Goal: Task Accomplishment & Management: Complete application form

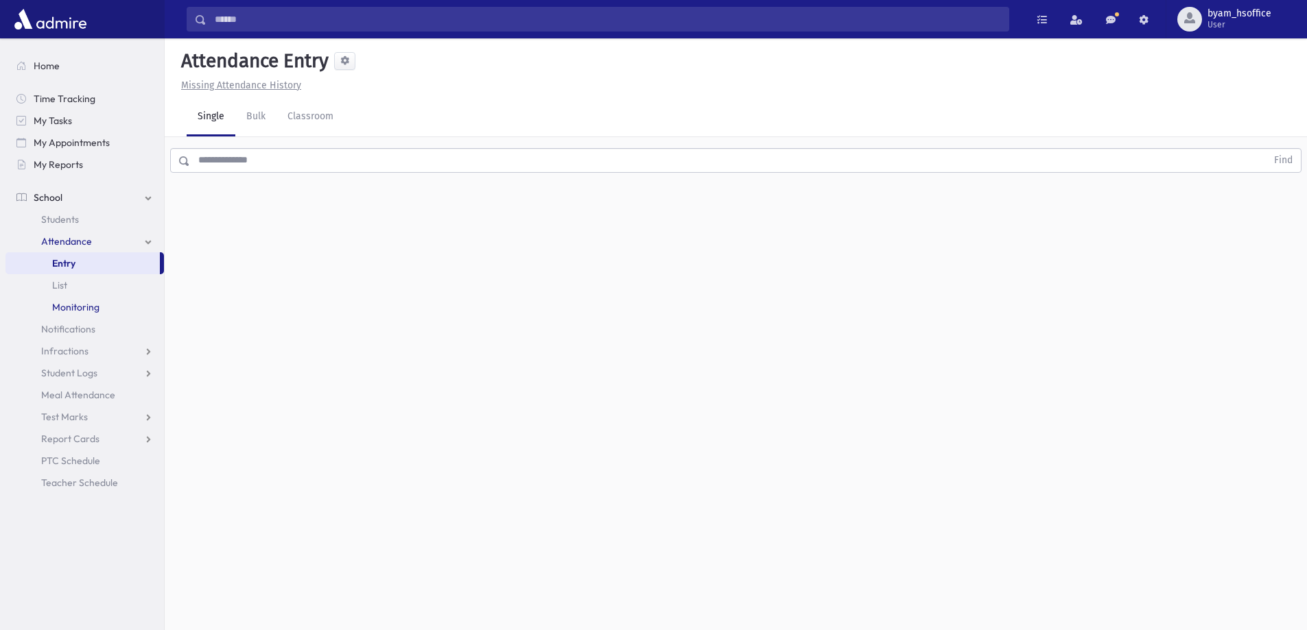
click at [90, 301] on span "Monitoring" at bounding box center [75, 307] width 47 height 12
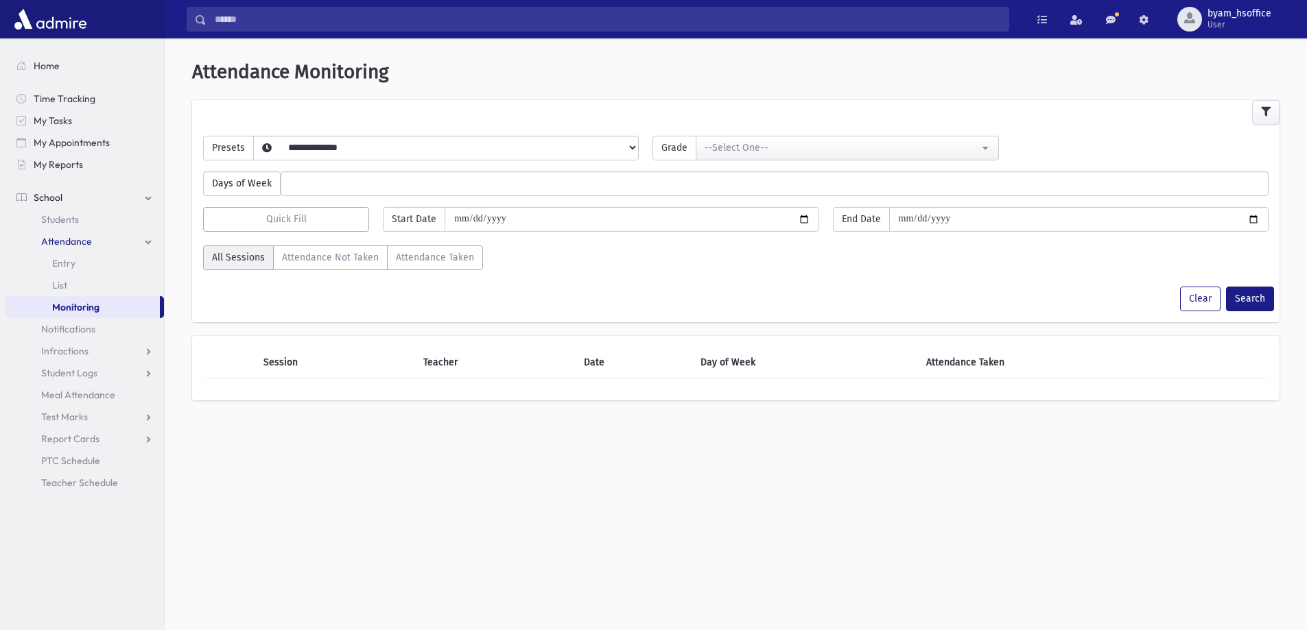
select select
click at [382, 154] on select "**********" at bounding box center [435, 165] width 362 height 23
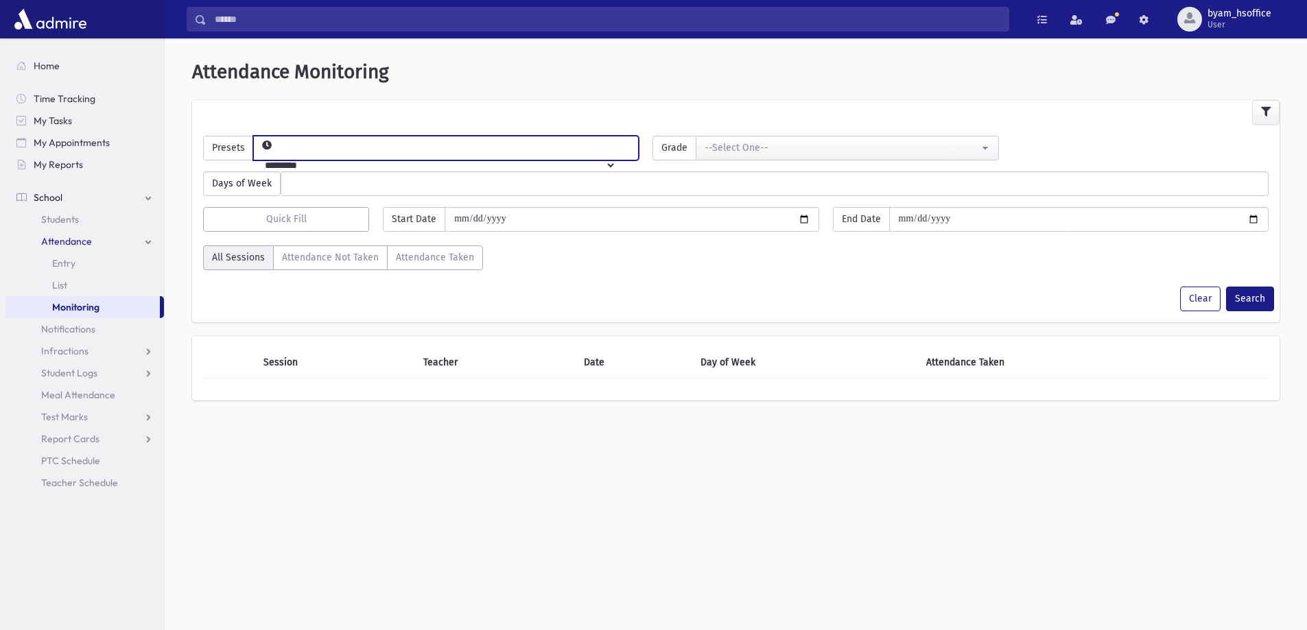
click at [276, 154] on select "**********" at bounding box center [435, 165] width 362 height 23
click at [337, 160] on div "Days of Week ****** ****** ******* ********* ******** ****** ********" at bounding box center [735, 178] width 1079 height 36
click at [331, 154] on select "**********" at bounding box center [435, 165] width 362 height 23
select select "*****"
click at [276, 154] on select "**********" at bounding box center [435, 165] width 362 height 23
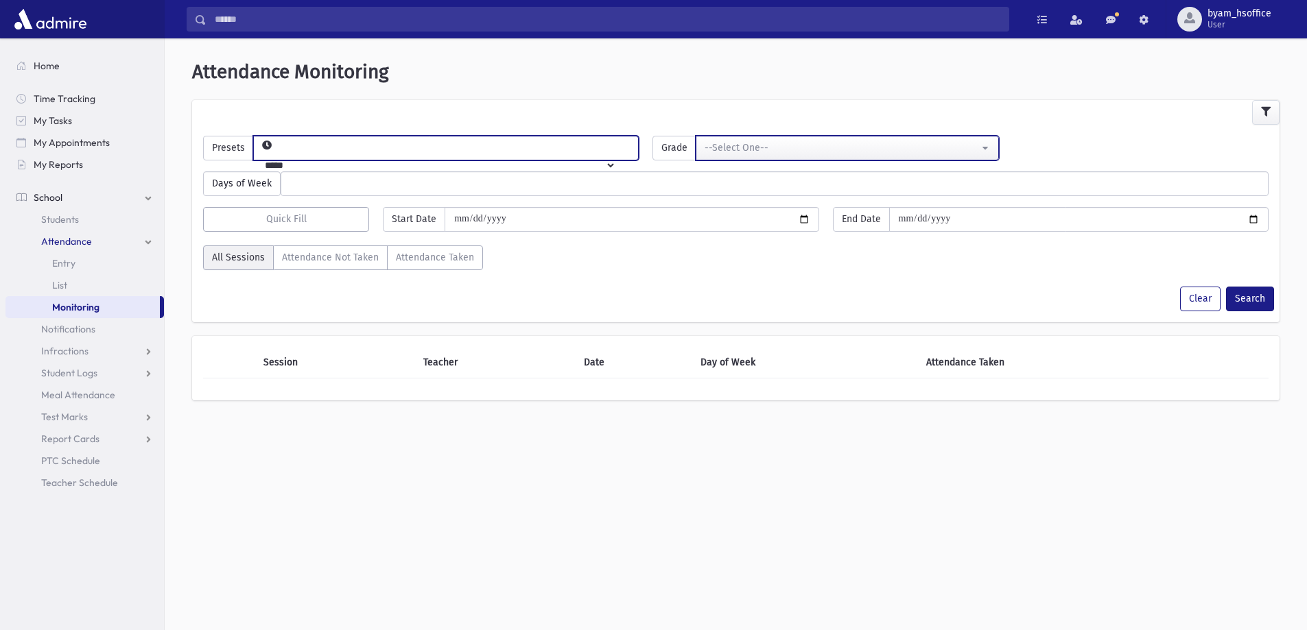
click at [752, 158] on button "--Select One--" at bounding box center [846, 148] width 302 height 25
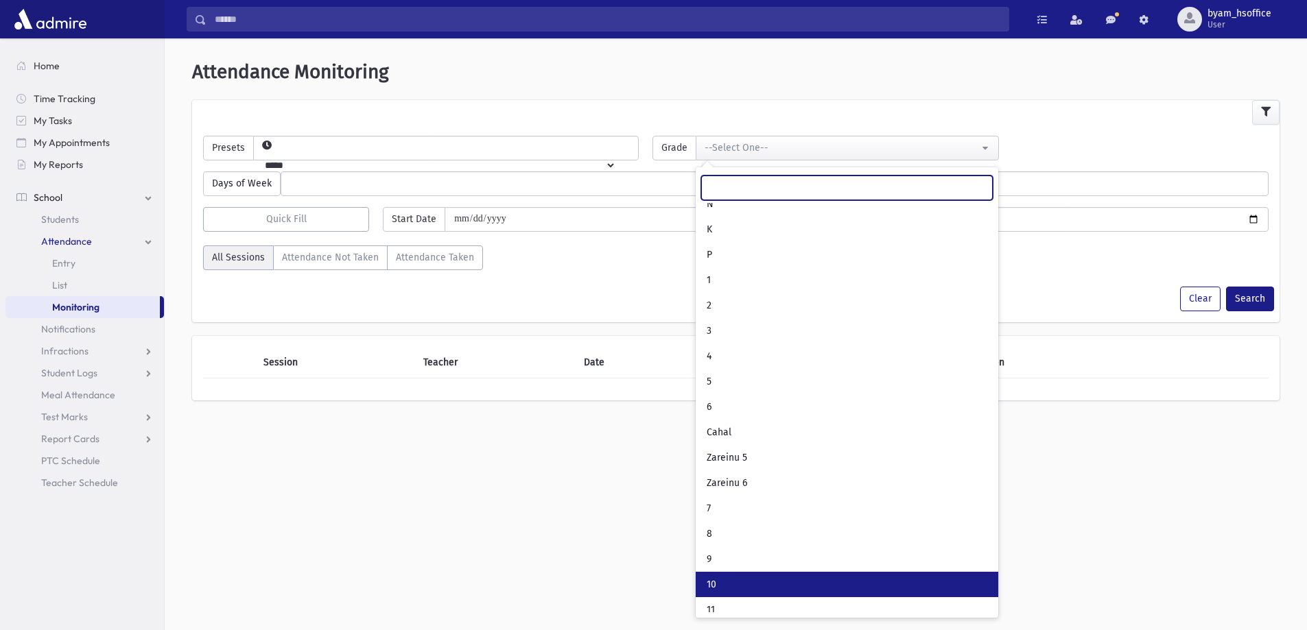
scroll to position [73, 0]
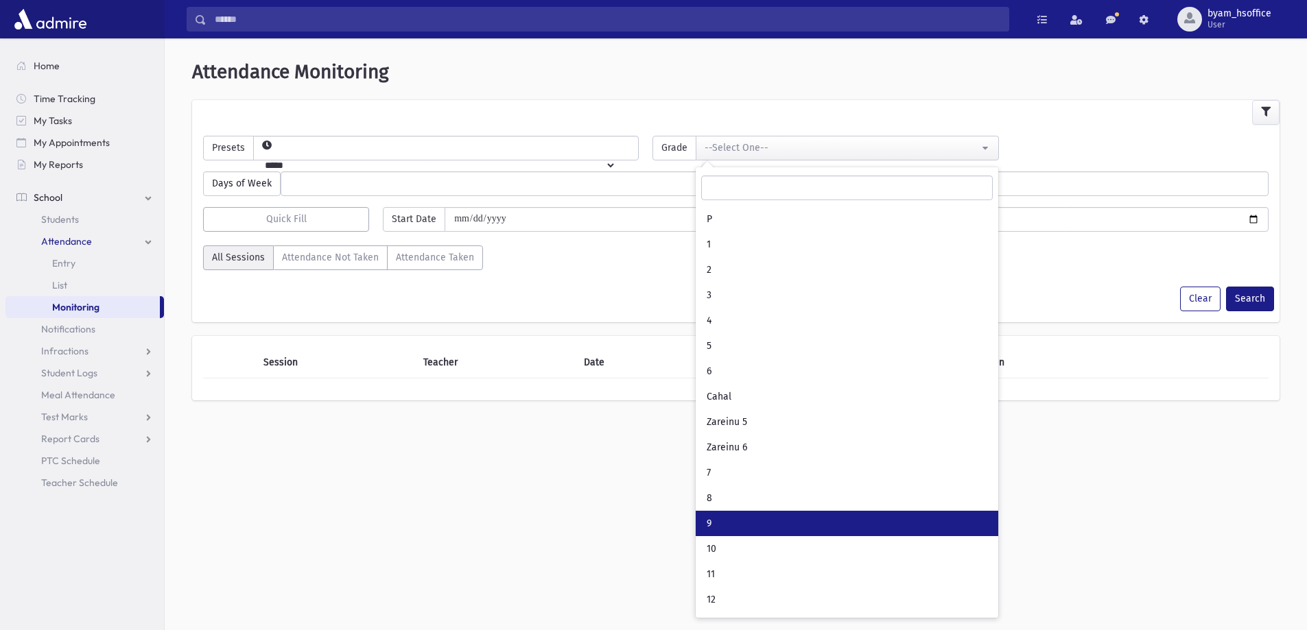
click at [731, 527] on link "9" at bounding box center [846, 523] width 302 height 25
select select "**"
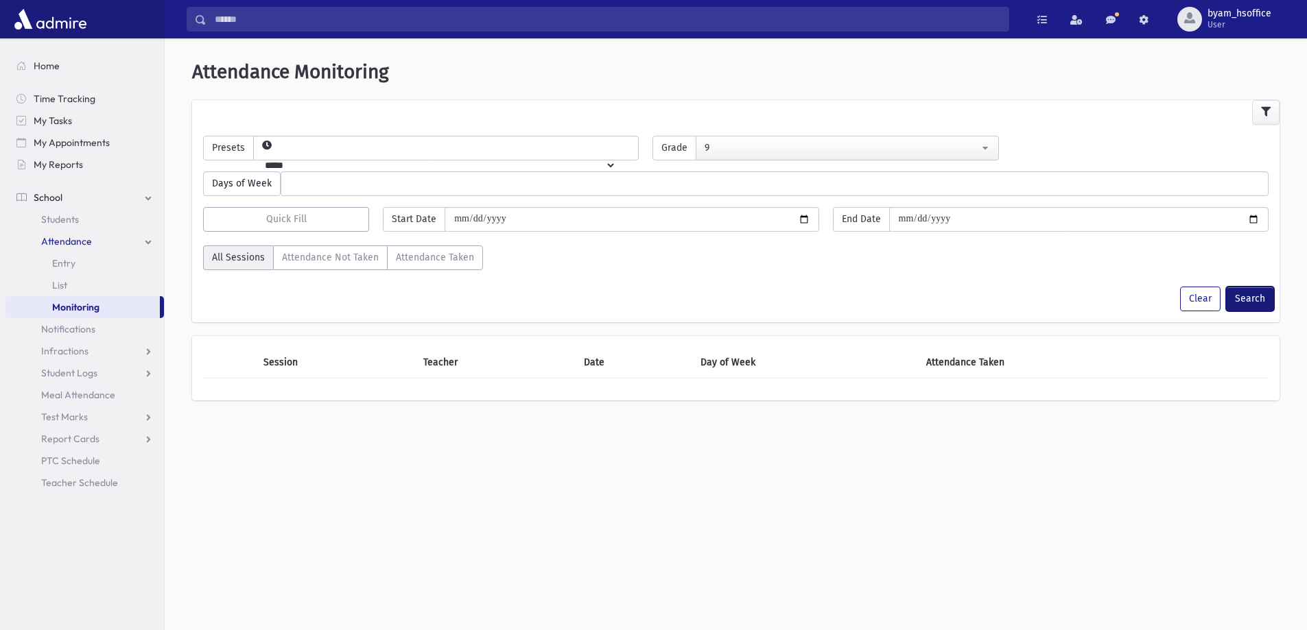
click at [1245, 298] on button "Search" at bounding box center [1250, 299] width 48 height 25
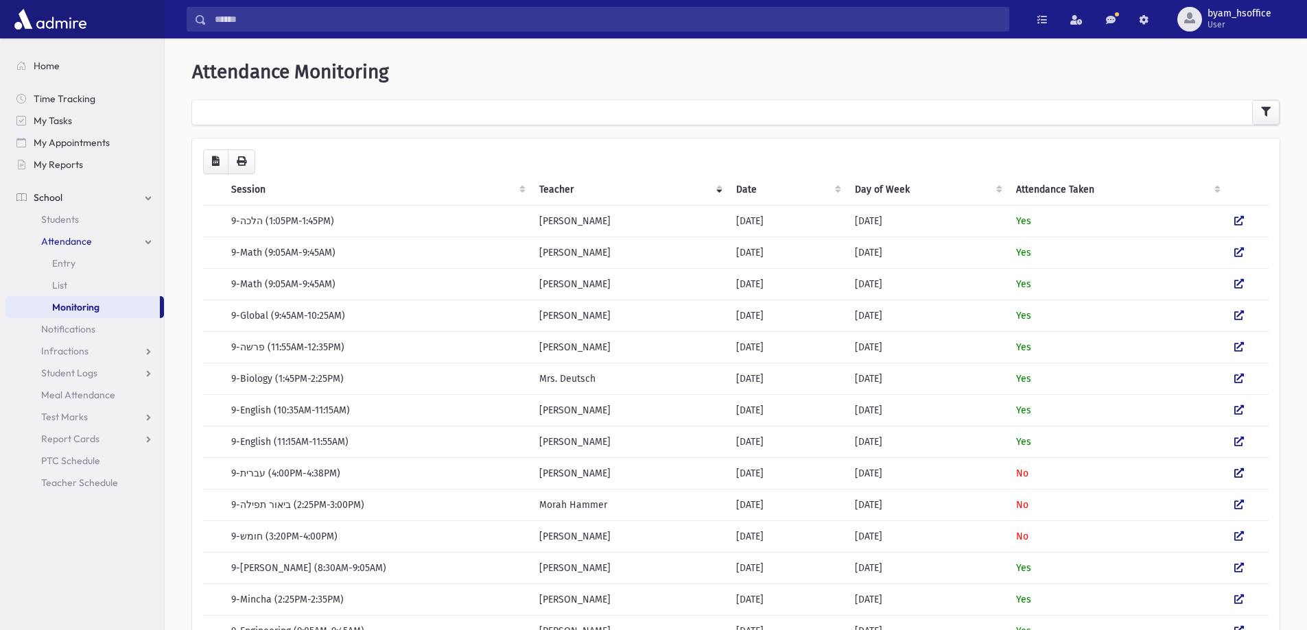
click at [1238, 472] on icon at bounding box center [1239, 473] width 10 height 10
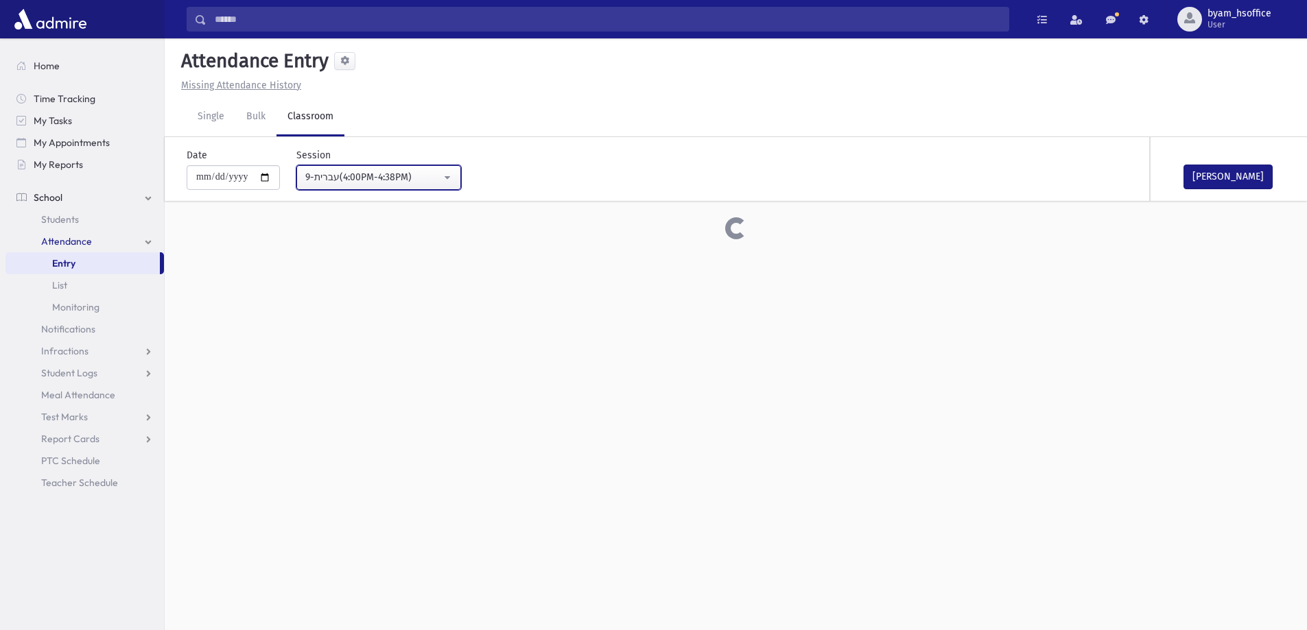
click at [407, 182] on div "9-עברית(4:00PM-4:38PM)" at bounding box center [373, 177] width 136 height 14
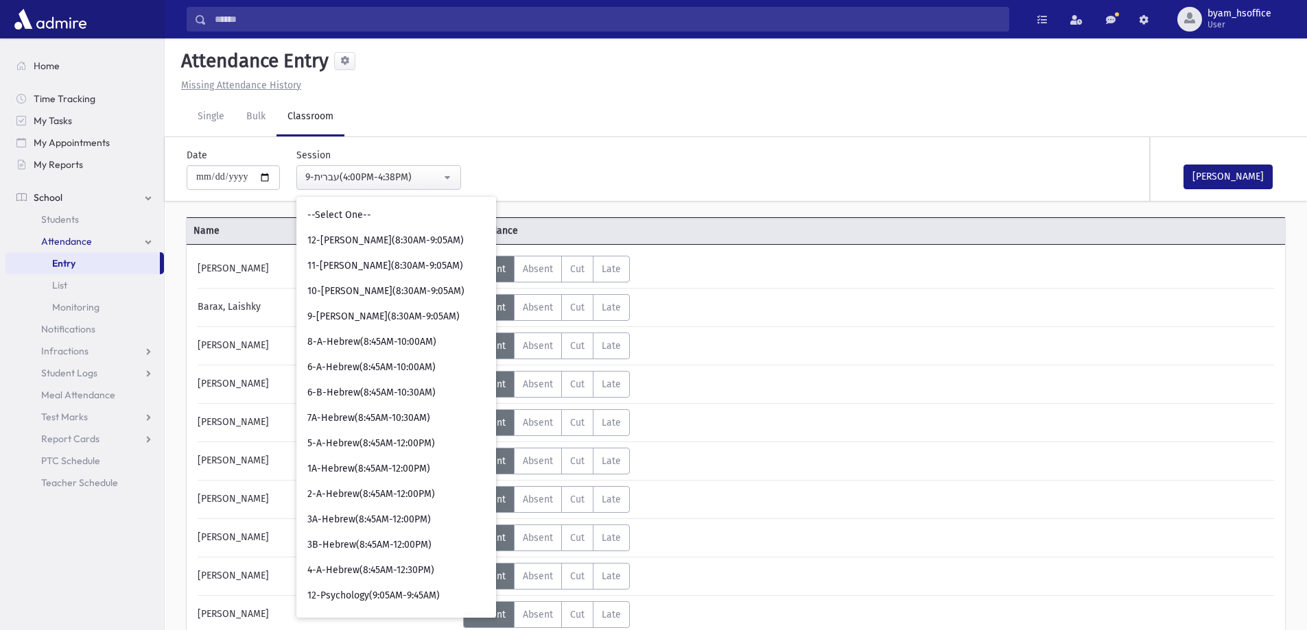
scroll to position [1848, 0]
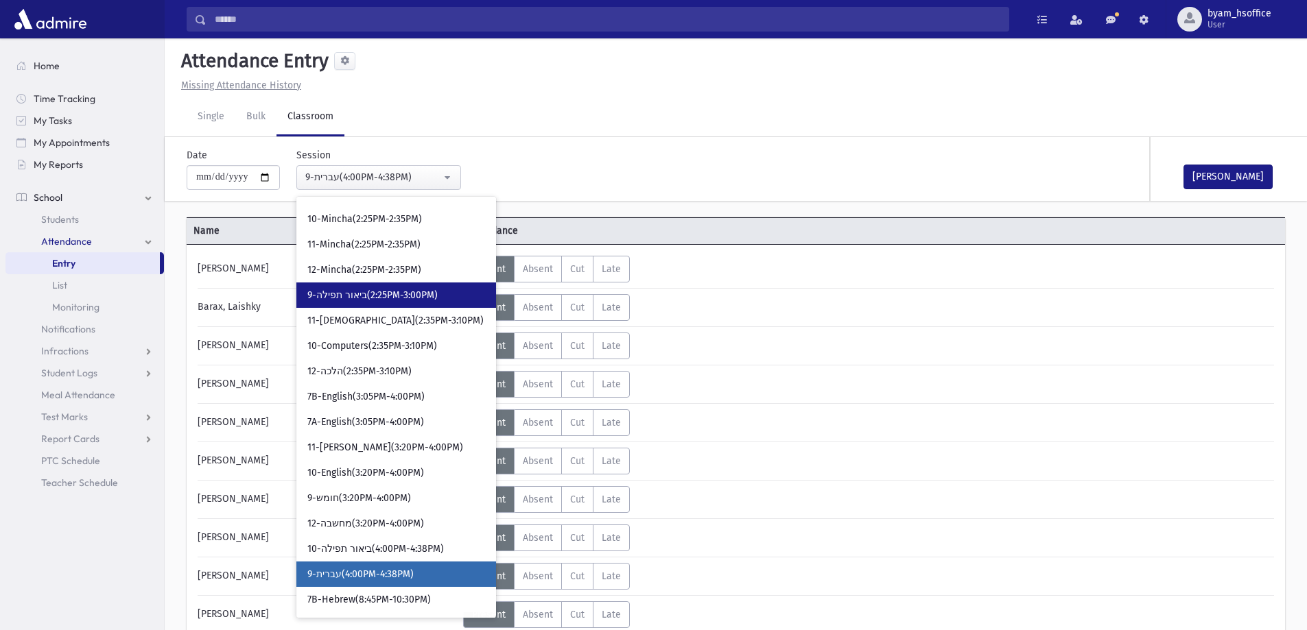
click at [422, 296] on span "9-ביאור תפילה(2:25PM-3:00PM)" at bounding box center [372, 296] width 130 height 14
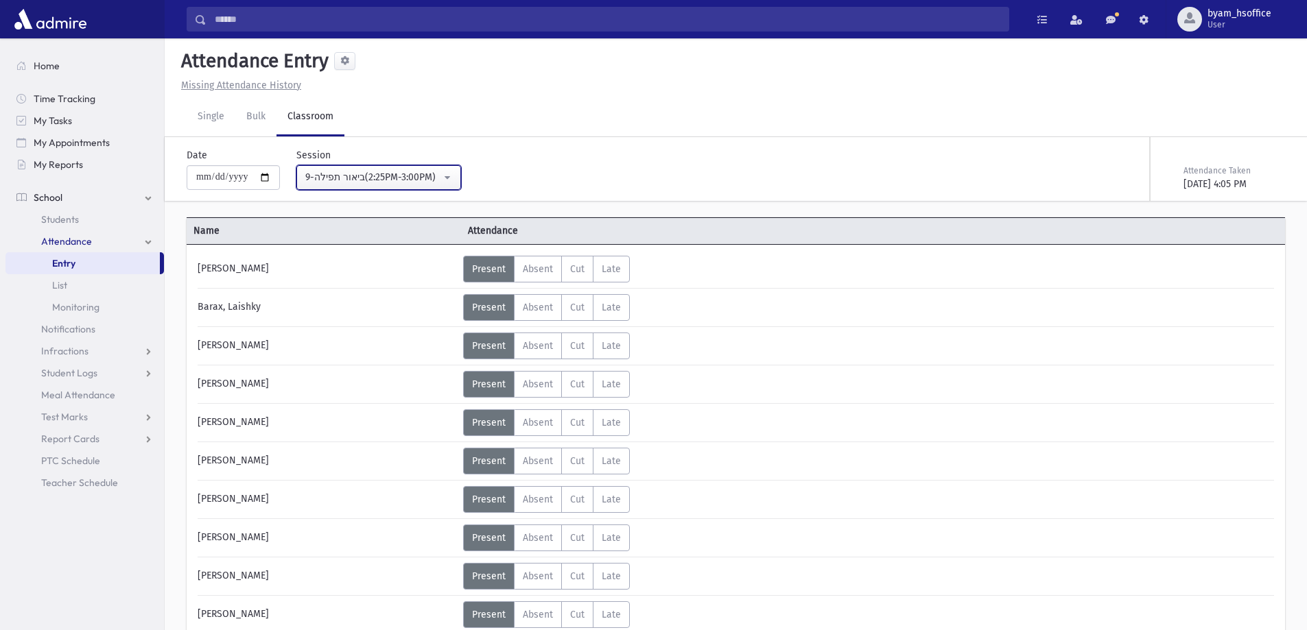
click at [439, 178] on div "9-ביאור תפילה(2:25PM-3:00PM)" at bounding box center [373, 177] width 136 height 14
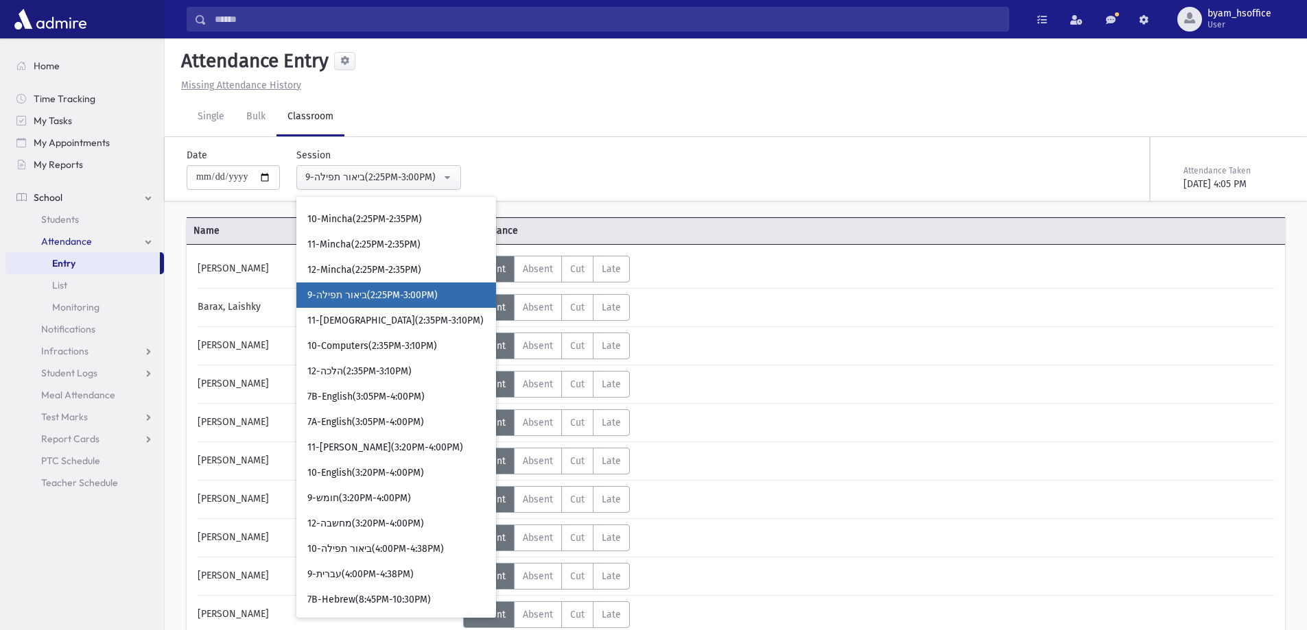
scroll to position [1736, 0]
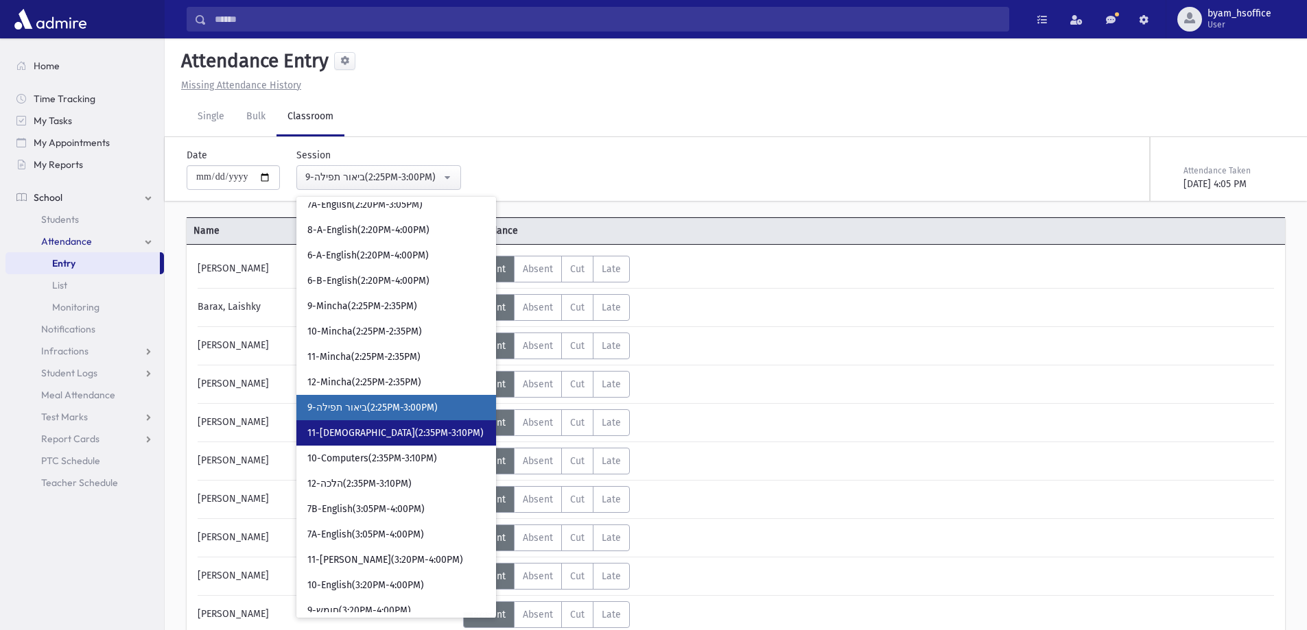
click at [408, 433] on span "11-נביא(2:35PM-3:10PM)" at bounding box center [395, 434] width 176 height 14
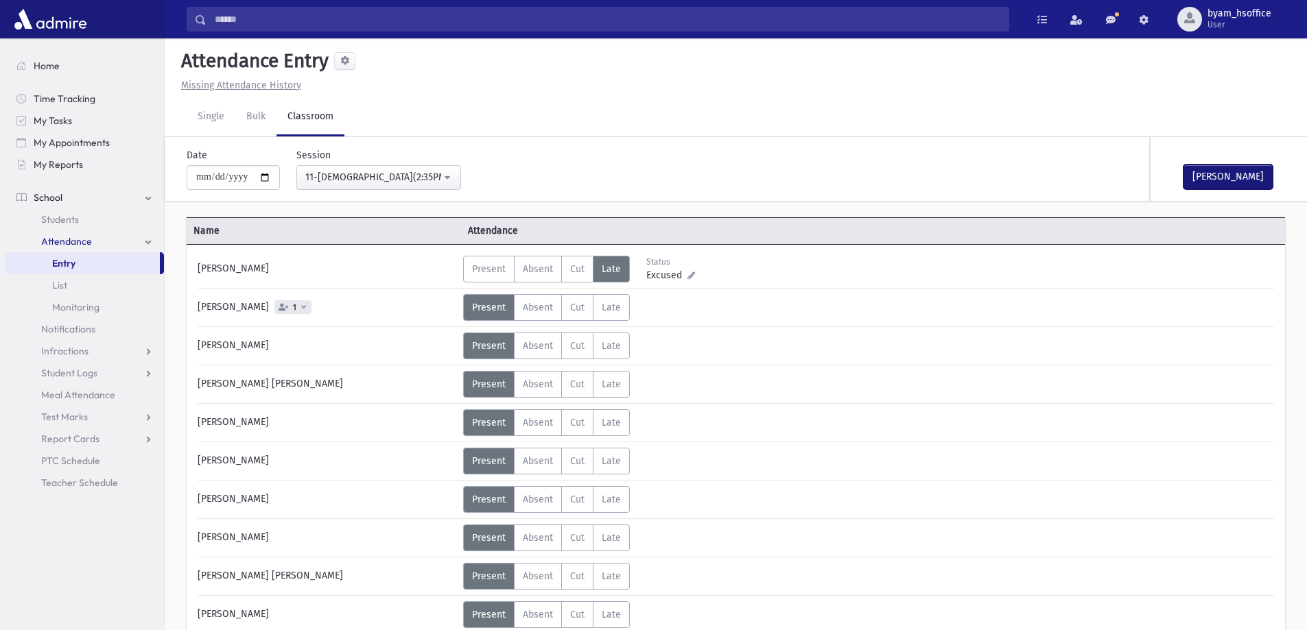
click at [1247, 184] on button "Mark Done" at bounding box center [1227, 177] width 89 height 25
click at [449, 176] on button "11-נביא(2:35PM-3:10PM)" at bounding box center [378, 177] width 165 height 25
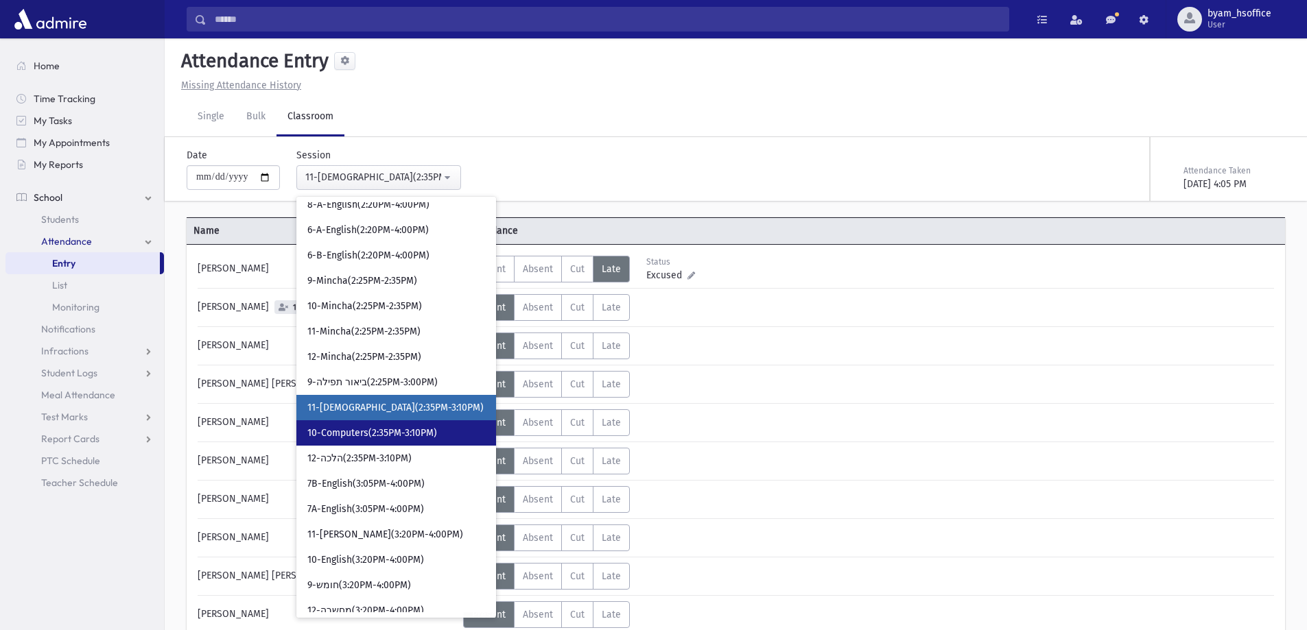
click at [420, 444] on link "10-Computers(2:35PM-3:10PM)" at bounding box center [396, 432] width 200 height 25
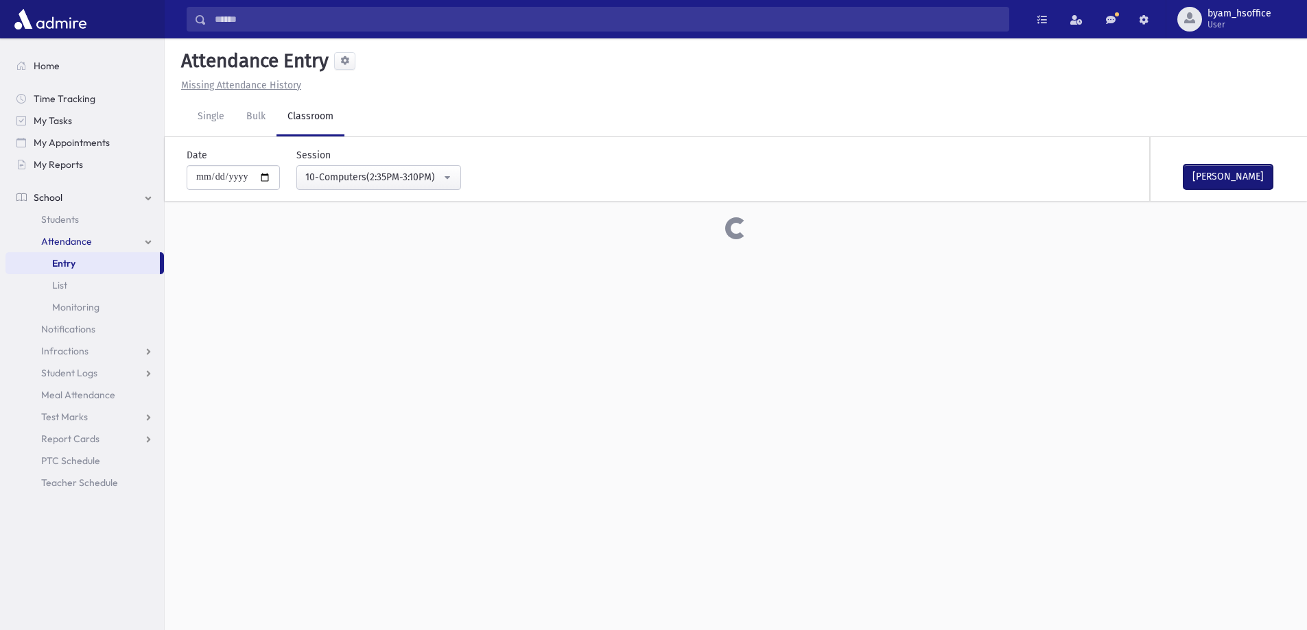
click at [1222, 179] on button "Mark Done" at bounding box center [1227, 177] width 89 height 25
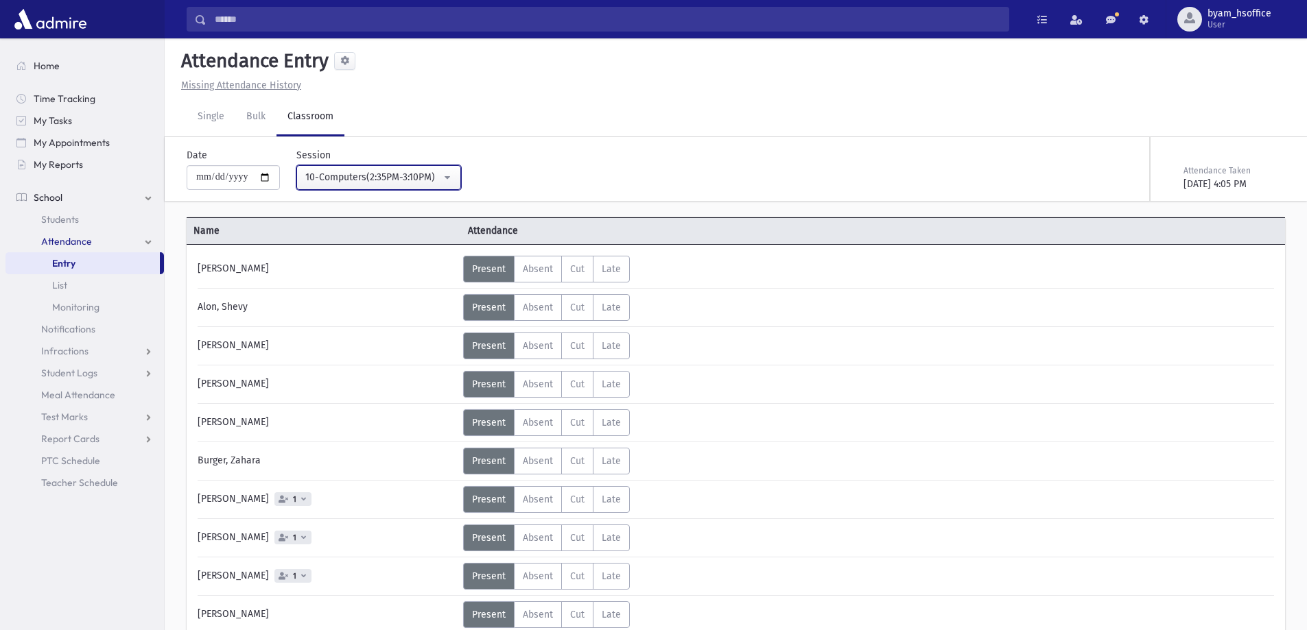
click at [429, 184] on div "10-Computers(2:35PM-3:10PM)" at bounding box center [373, 177] width 136 height 14
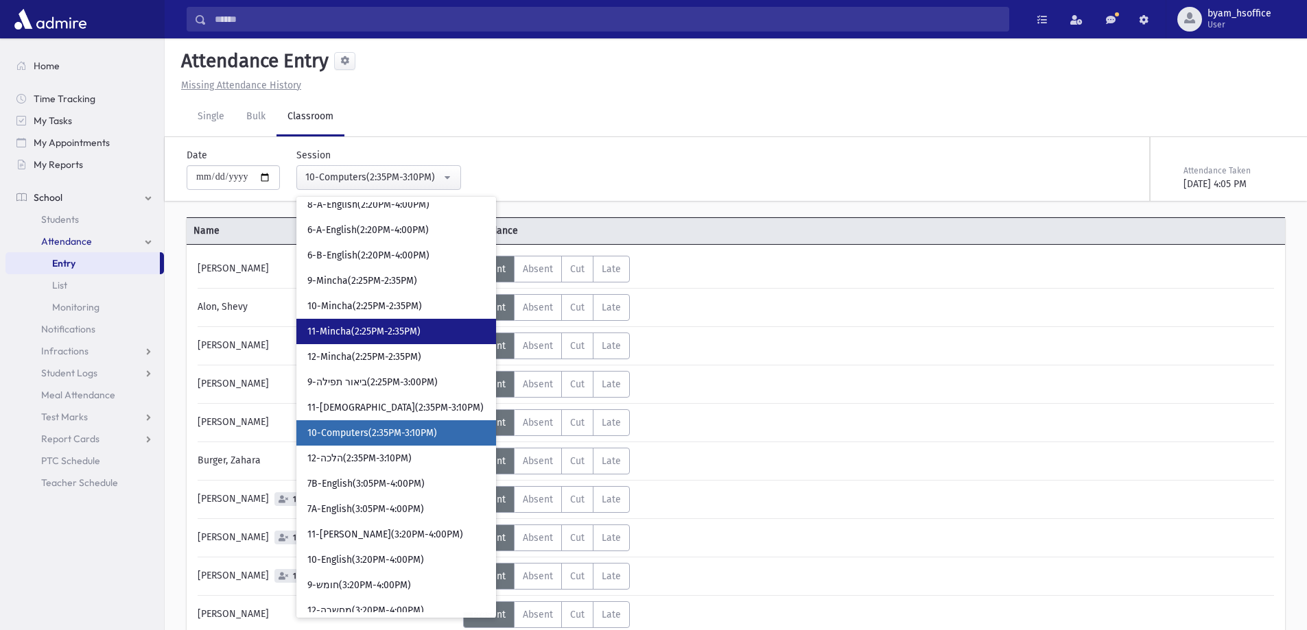
scroll to position [1787, 0]
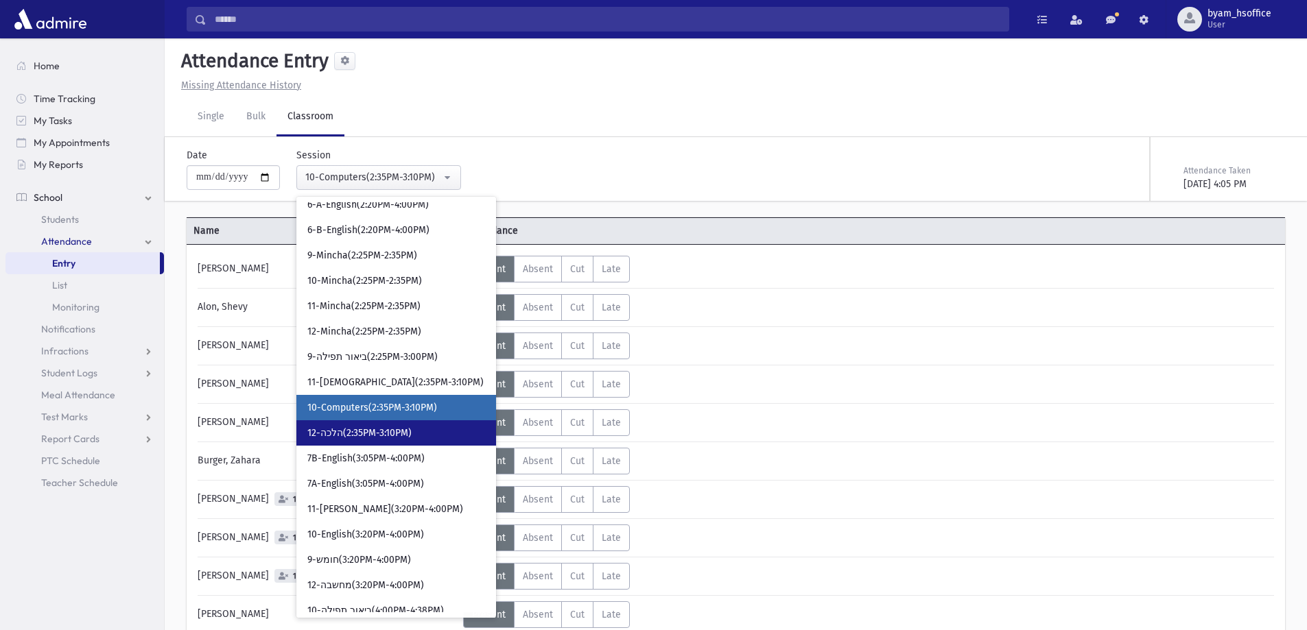
click at [433, 436] on link "12-הלכה(2:35PM-3:10PM)" at bounding box center [396, 432] width 200 height 25
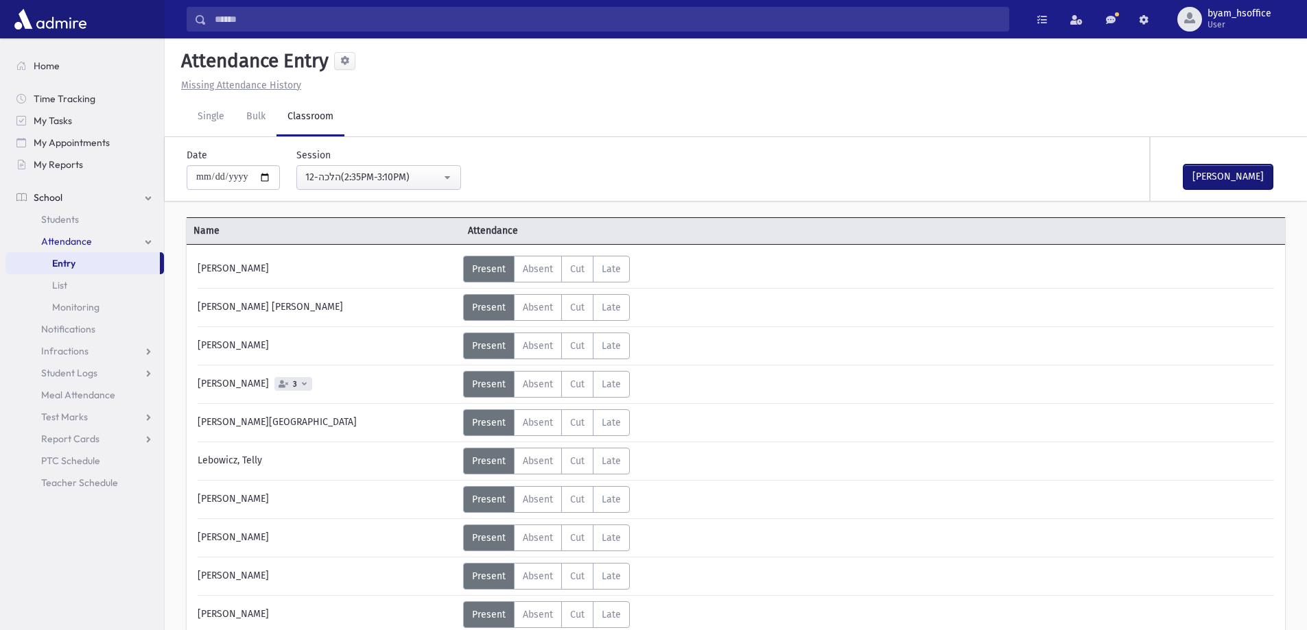
click at [1247, 179] on button "Mark Done" at bounding box center [1227, 177] width 89 height 25
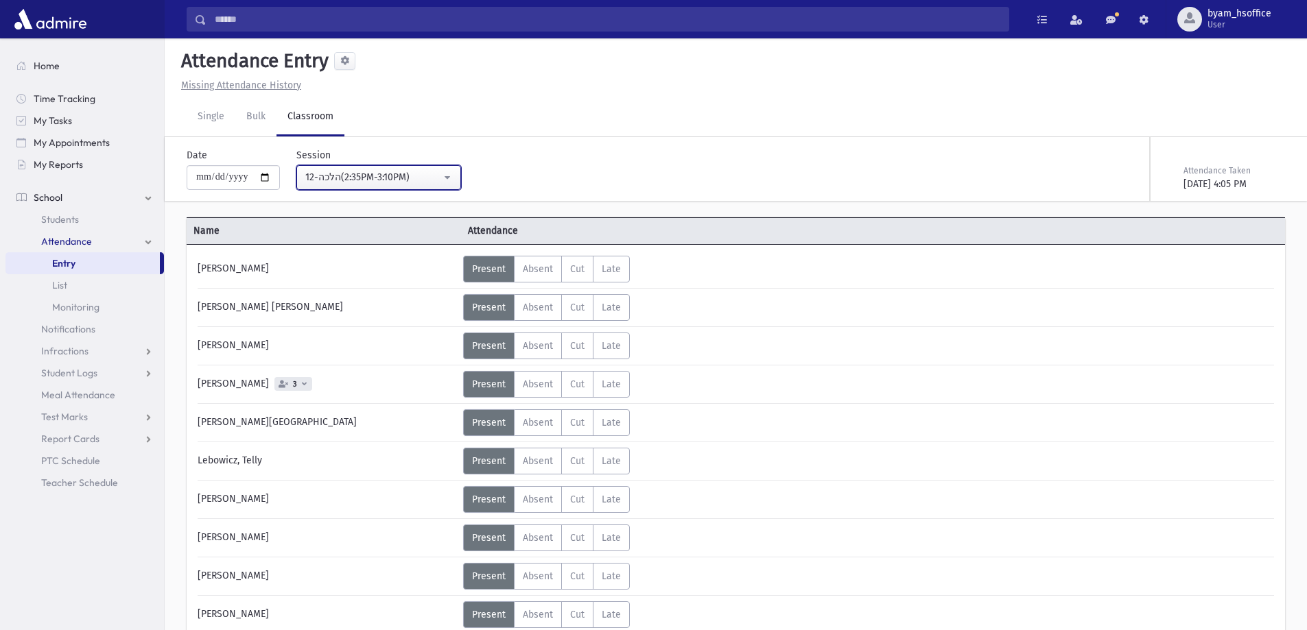
click at [393, 180] on div "12-הלכה(2:35PM-3:10PM)" at bounding box center [373, 177] width 136 height 14
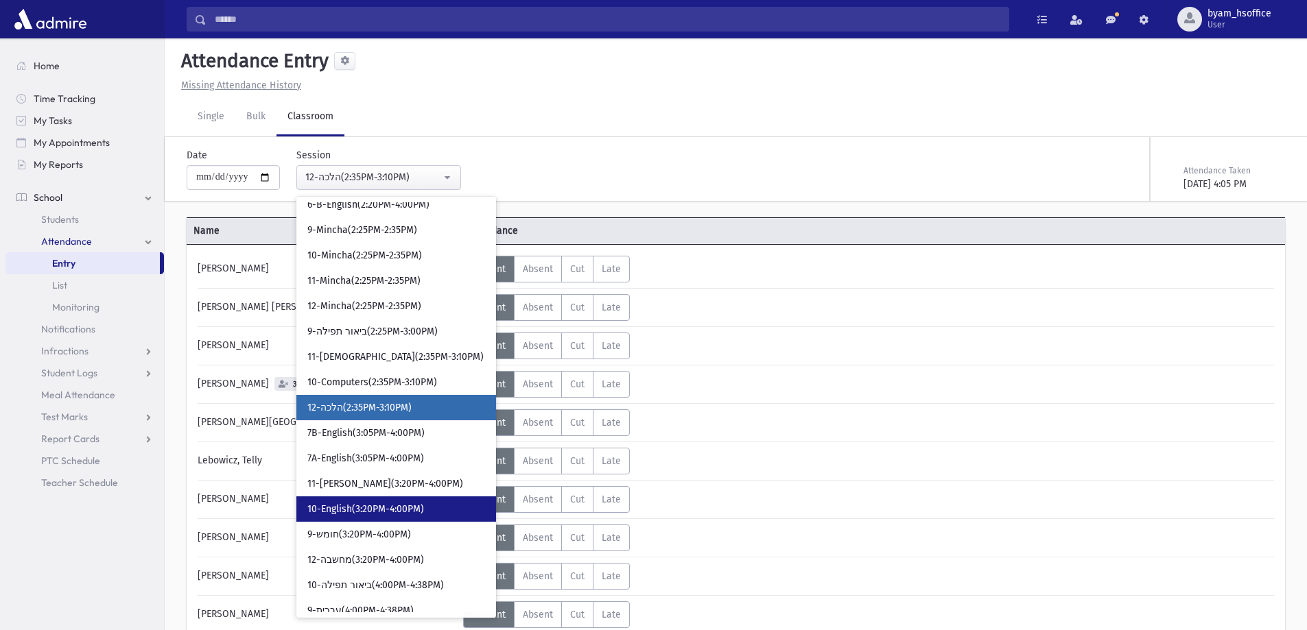
click at [430, 510] on link "10-English(3:20PM-4:00PM)" at bounding box center [396, 509] width 200 height 25
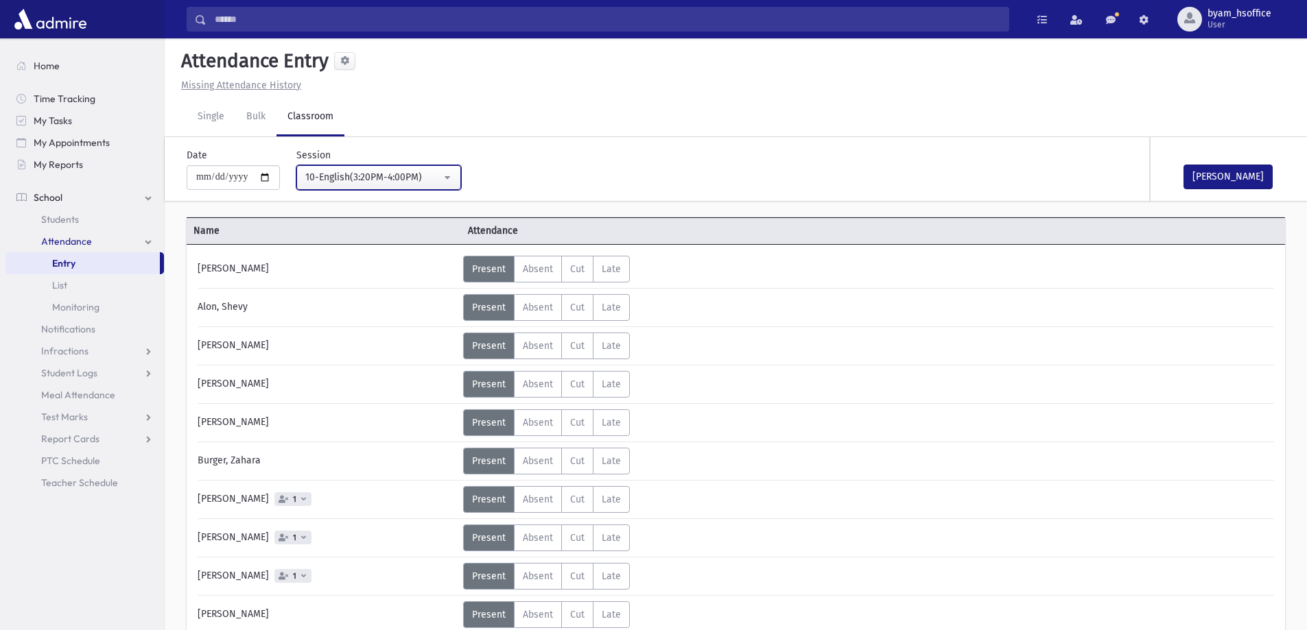
click at [411, 187] on button "10-English(3:20PM-4:00PM)" at bounding box center [378, 177] width 165 height 25
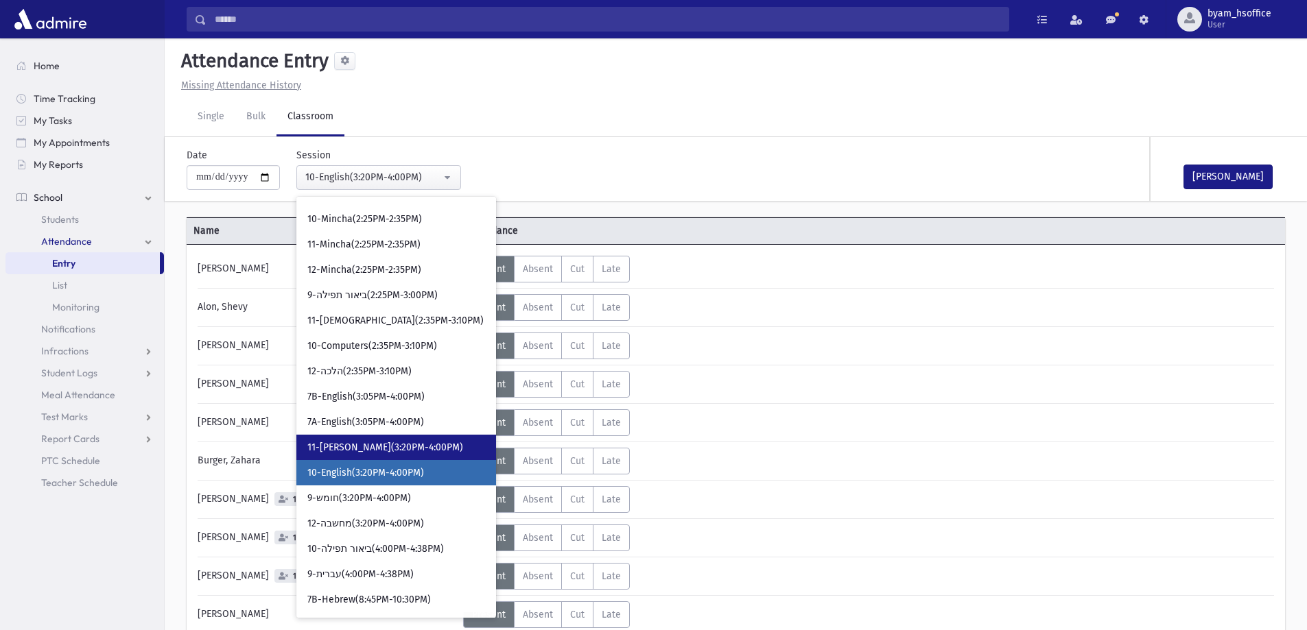
click at [398, 443] on span "11-רות(3:20PM-4:00PM)" at bounding box center [385, 448] width 156 height 14
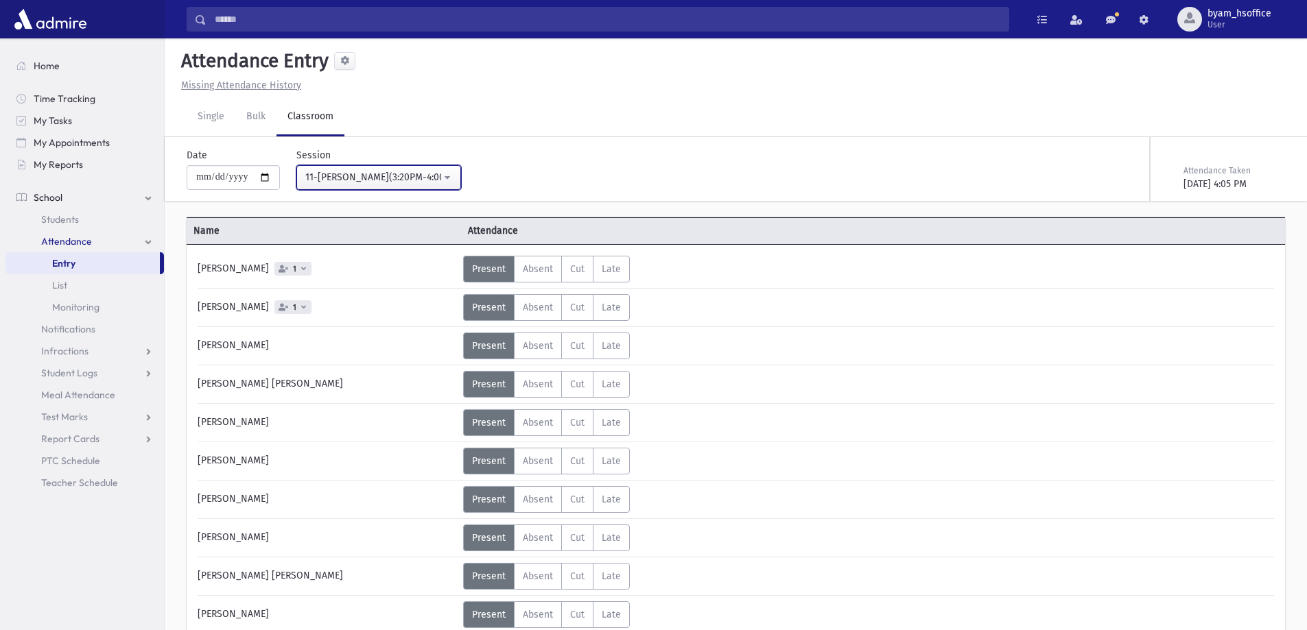
click at [454, 175] on button "11-רות(3:20PM-4:00PM)" at bounding box center [378, 177] width 165 height 25
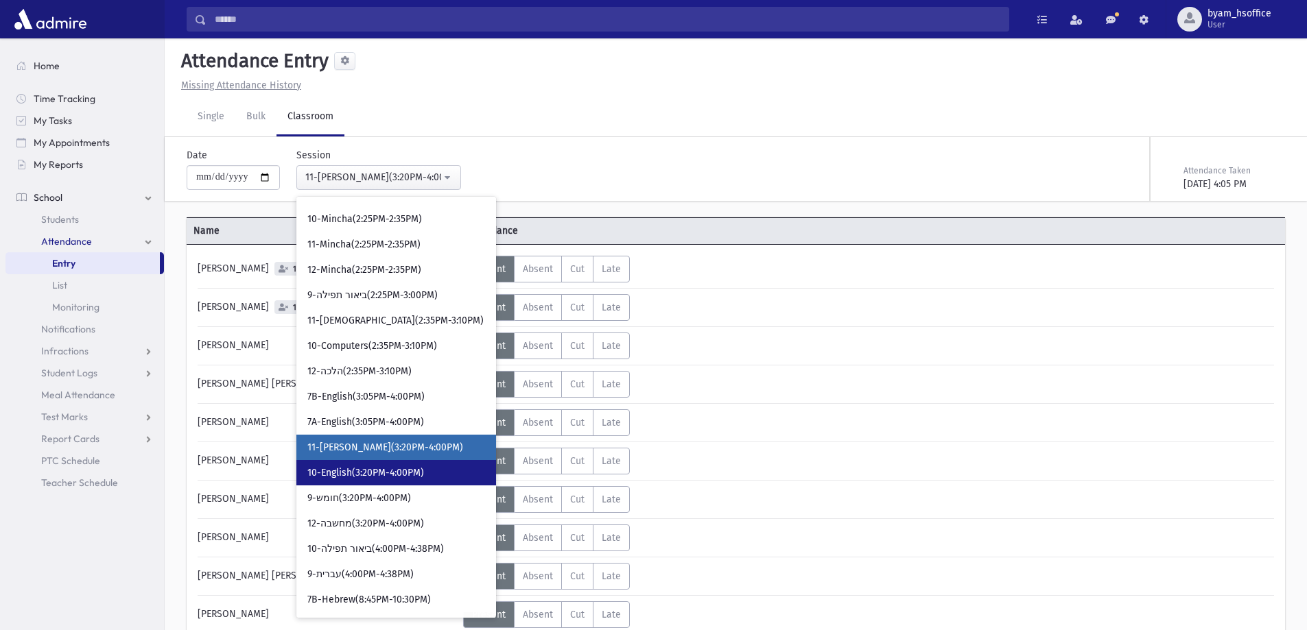
click at [420, 472] on span "10-English(3:20PM-4:00PM)" at bounding box center [365, 473] width 117 height 14
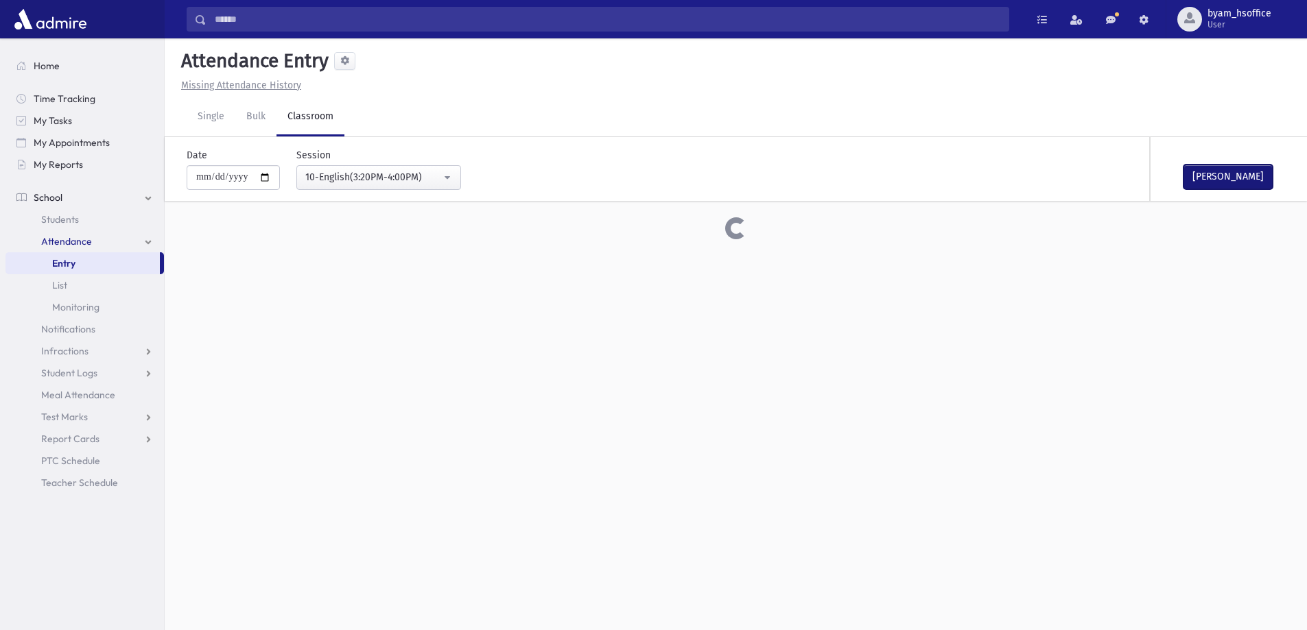
click at [1241, 183] on button "Mark Done" at bounding box center [1227, 177] width 89 height 25
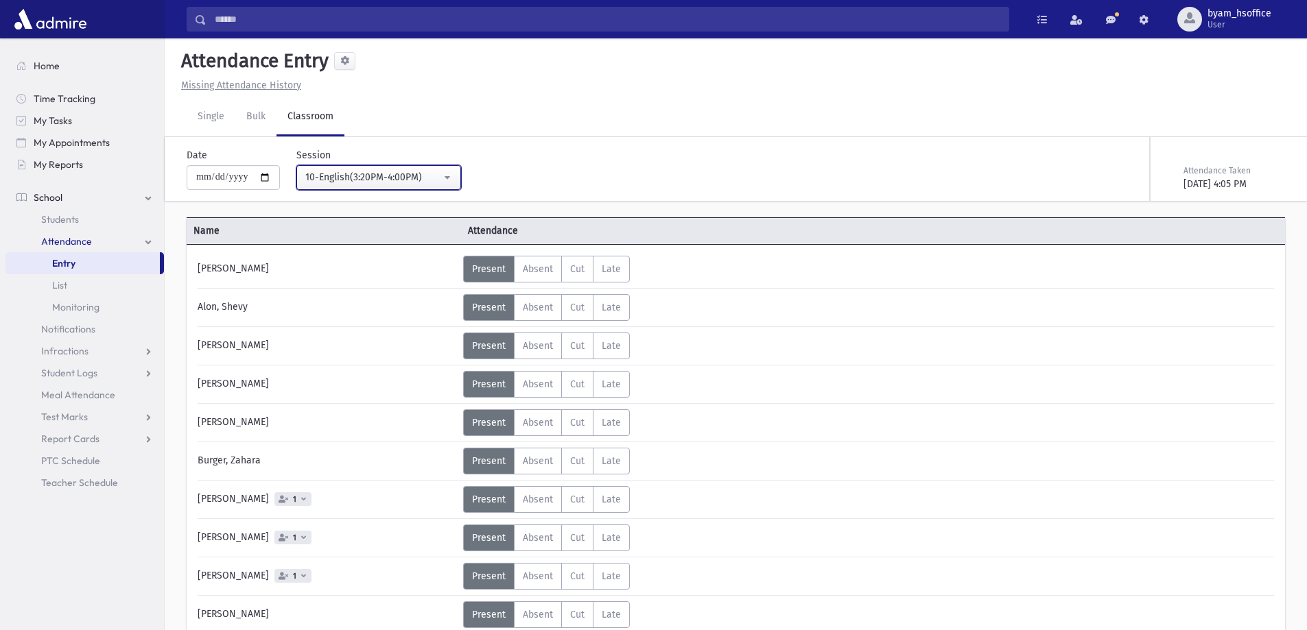
click at [432, 170] on div "10-English(3:20PM-4:00PM)" at bounding box center [373, 177] width 136 height 14
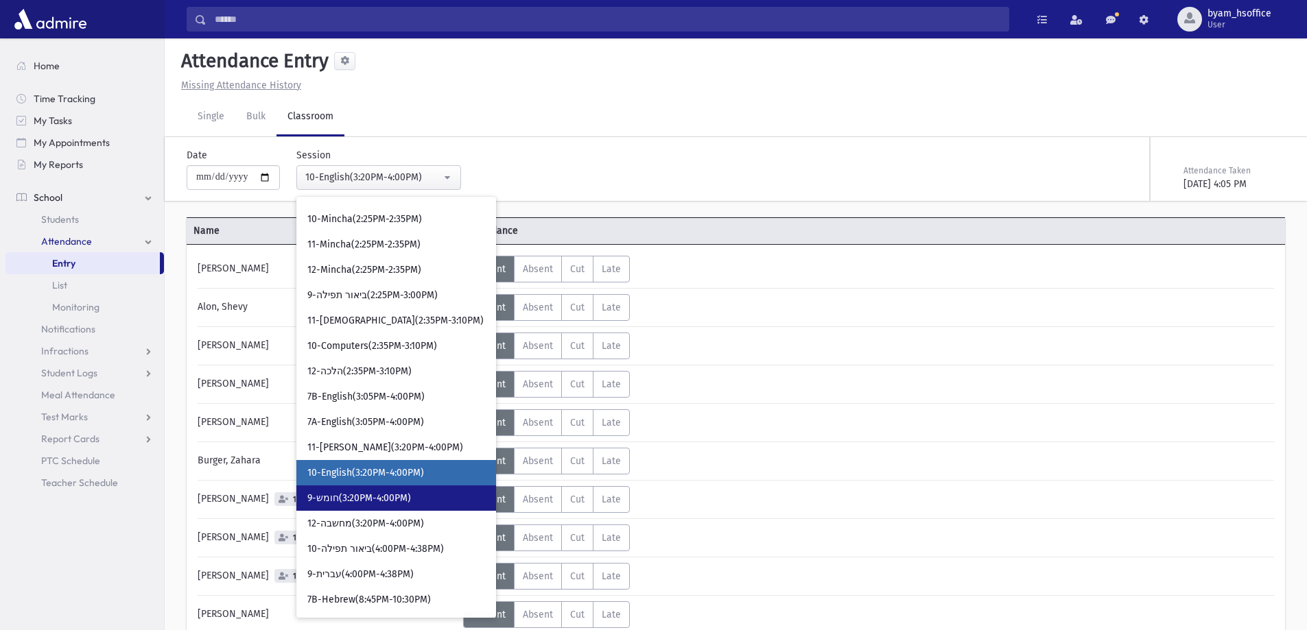
click at [389, 494] on span "9-חומש(3:20PM-4:00PM)" at bounding box center [359, 499] width 104 height 14
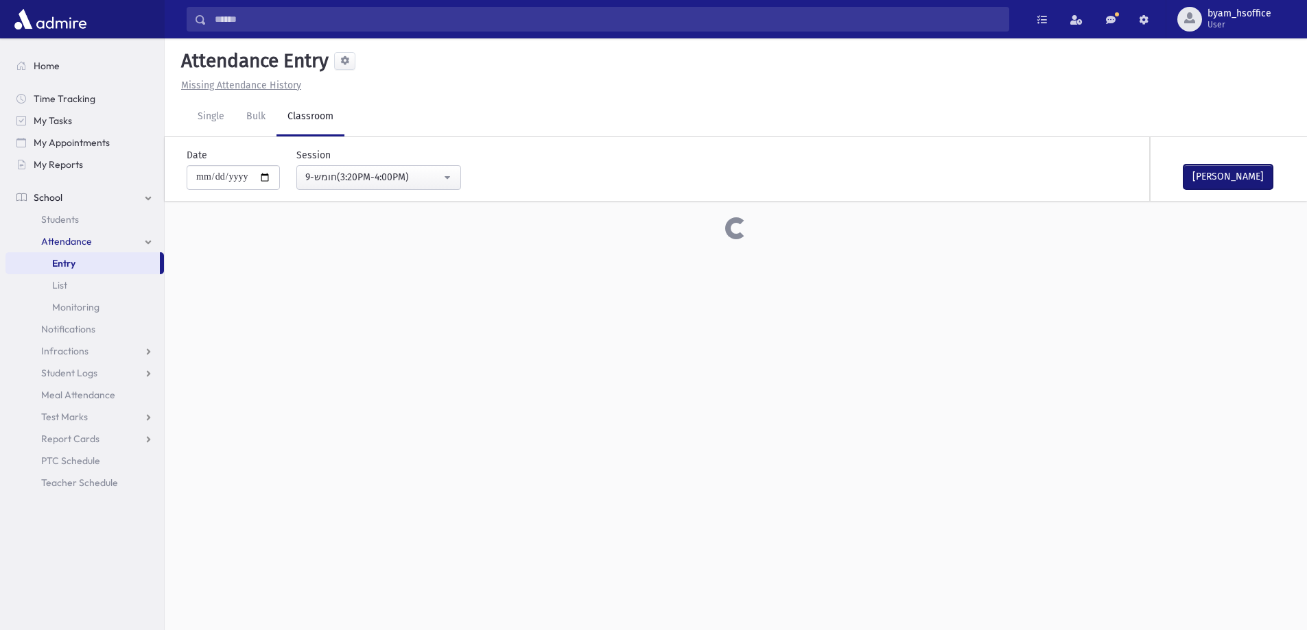
click at [1240, 182] on button "Mark Done" at bounding box center [1227, 177] width 89 height 25
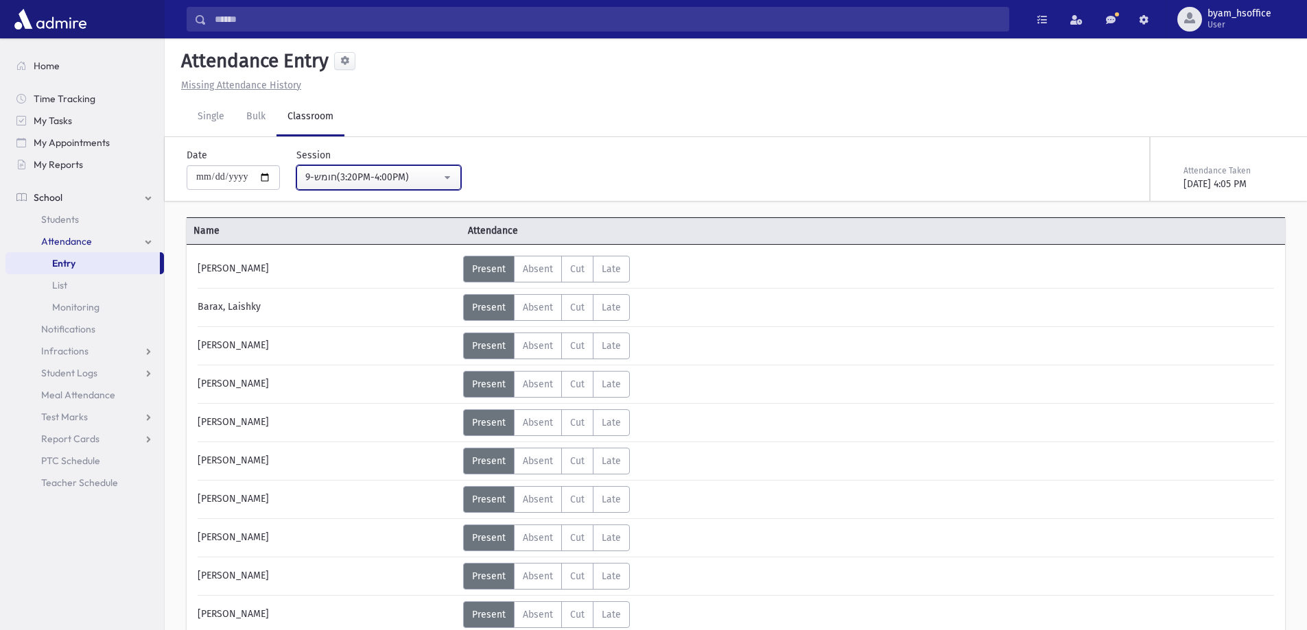
click at [440, 182] on div "9-חומש(3:20PM-4:00PM)" at bounding box center [373, 177] width 136 height 14
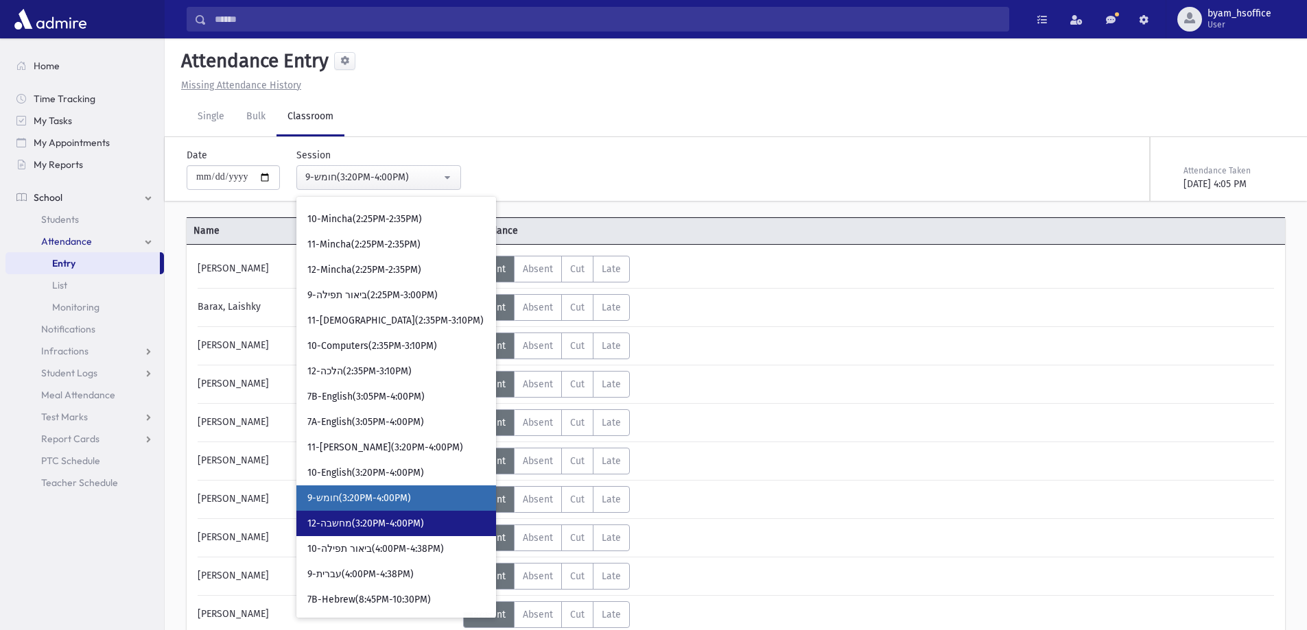
drag, startPoint x: 408, startPoint y: 523, endPoint x: 728, endPoint y: 383, distance: 348.9
click at [407, 523] on span "12-מחשבה(3:20PM-4:00PM)" at bounding box center [365, 524] width 117 height 14
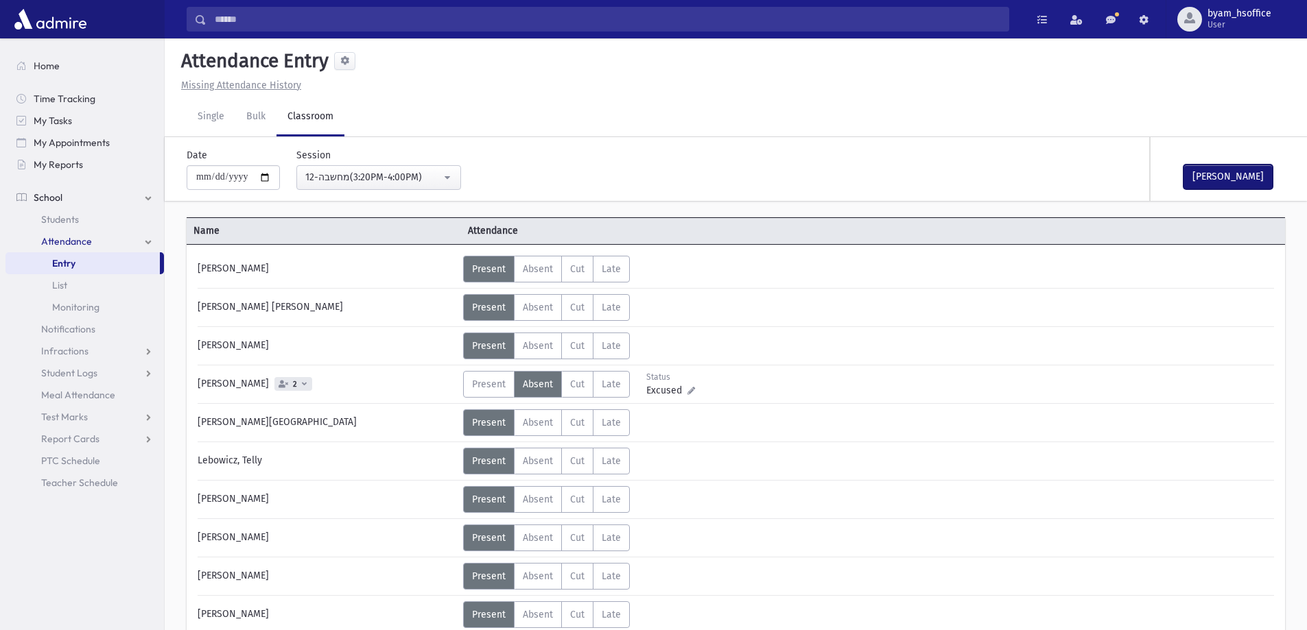
click at [1243, 177] on button "Mark Done" at bounding box center [1227, 177] width 89 height 25
click at [414, 173] on div "12-מחשבה(3:20PM-4:00PM)" at bounding box center [373, 177] width 136 height 14
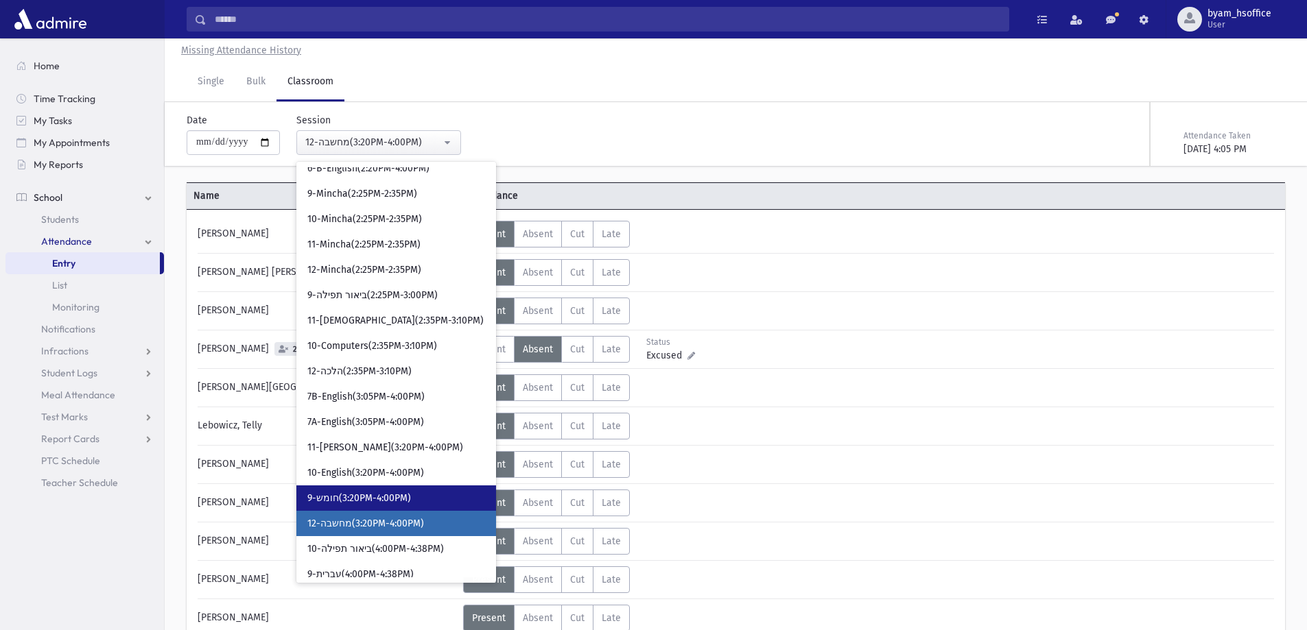
scroll to position [1788, 0]
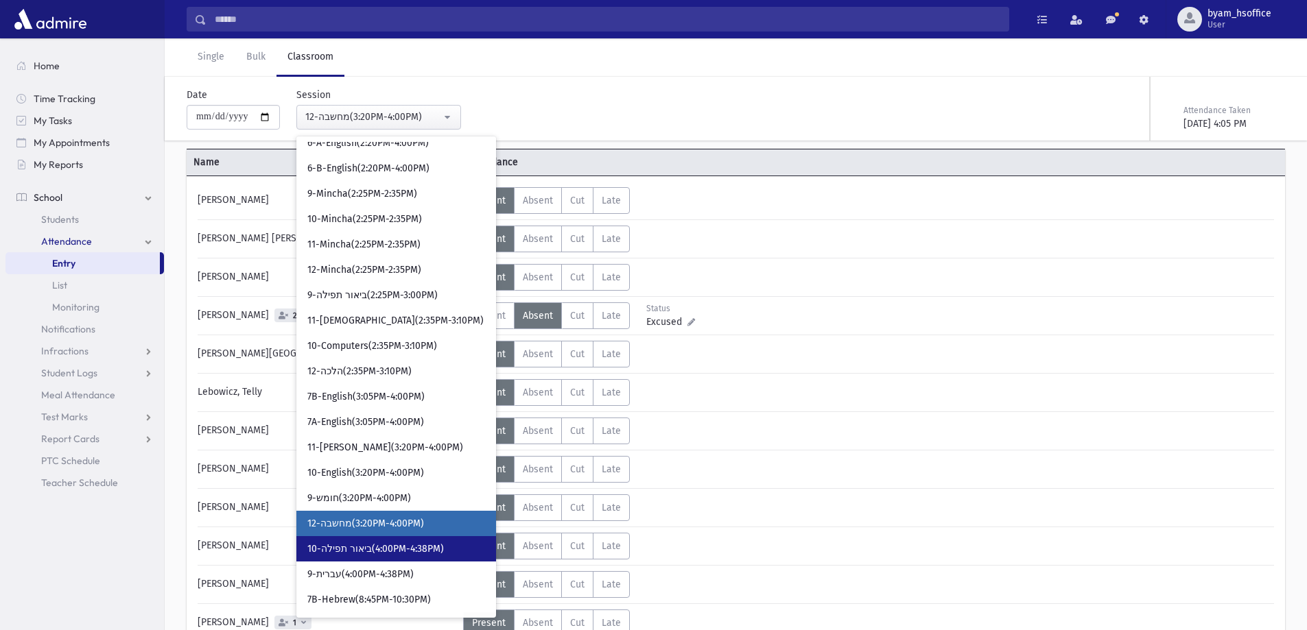
click at [418, 553] on span "10-ביאור תפילה(4:00PM-4:38PM)" at bounding box center [375, 549] width 136 height 14
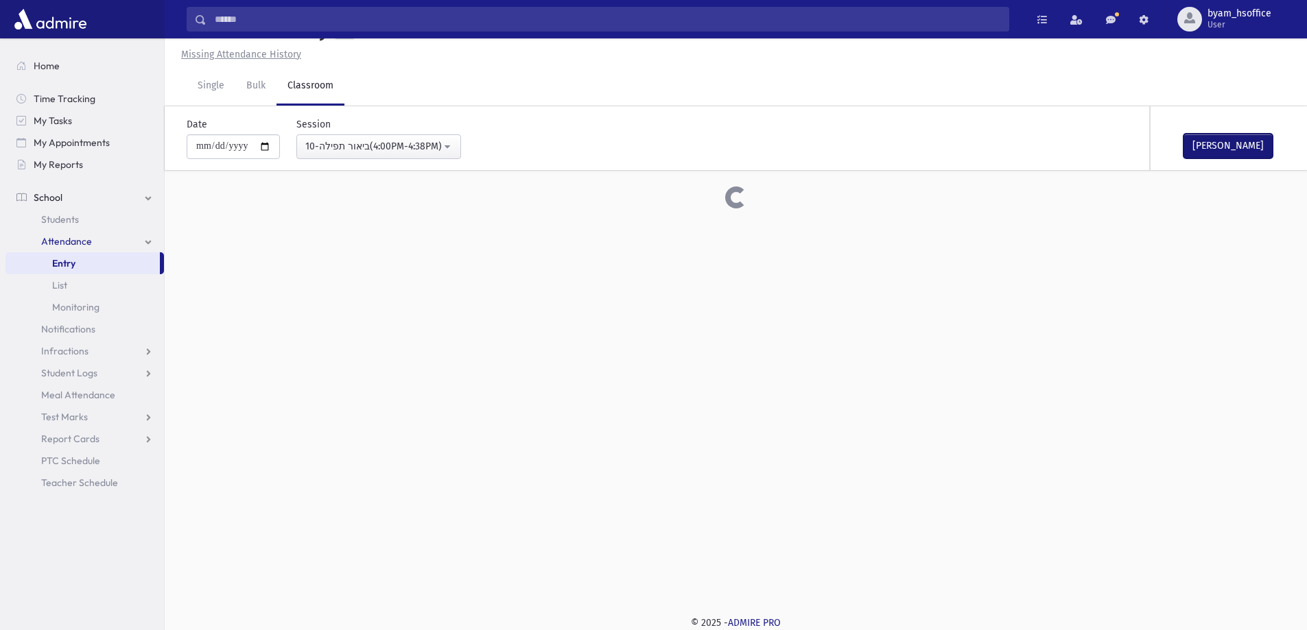
click at [1230, 152] on button "Mark Done" at bounding box center [1227, 146] width 89 height 25
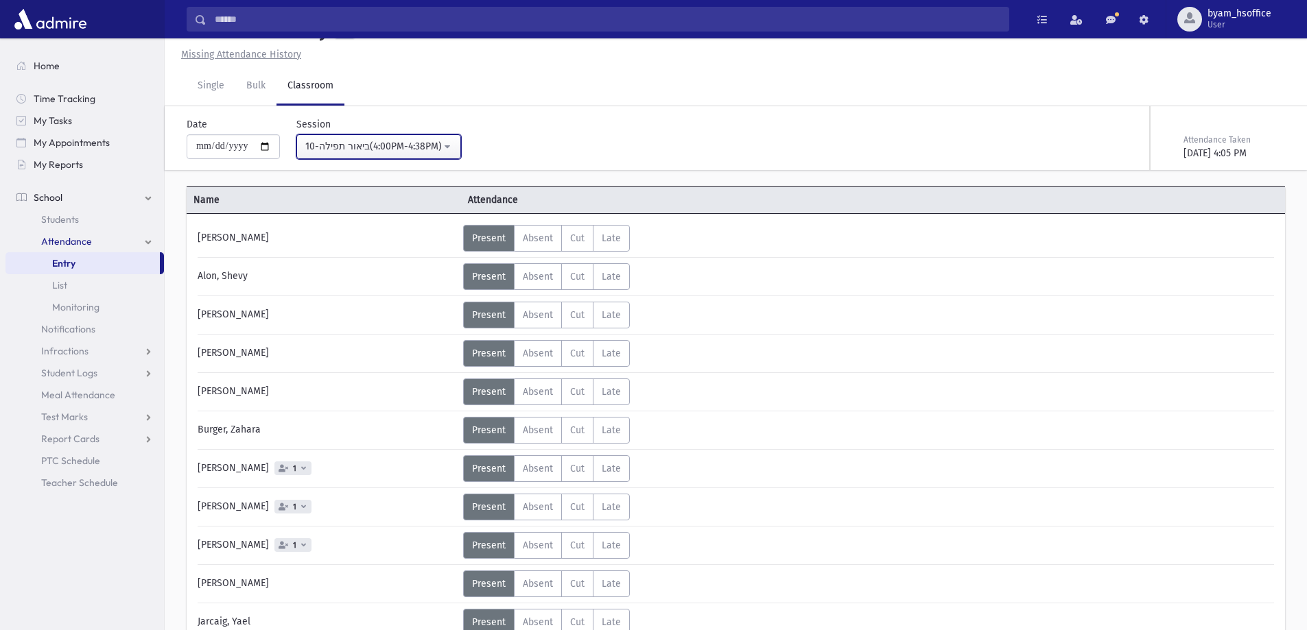
click at [425, 149] on div "10-ביאור תפילה(4:00PM-4:38PM)" at bounding box center [373, 146] width 136 height 14
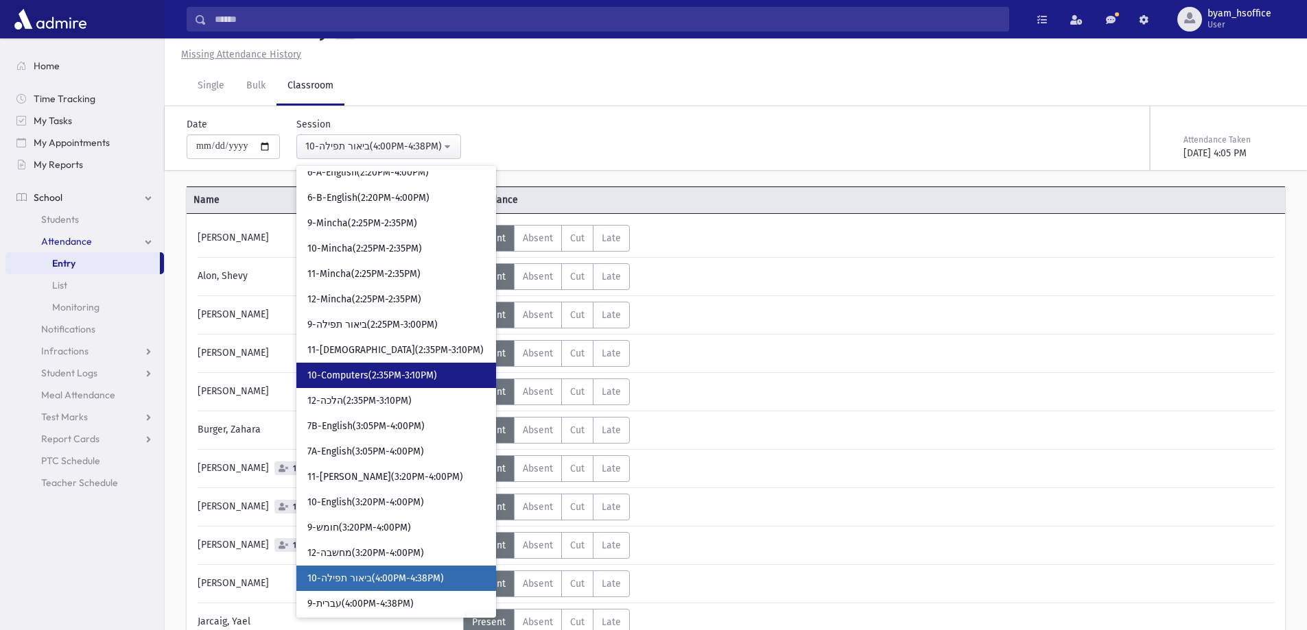
scroll to position [1817, 0]
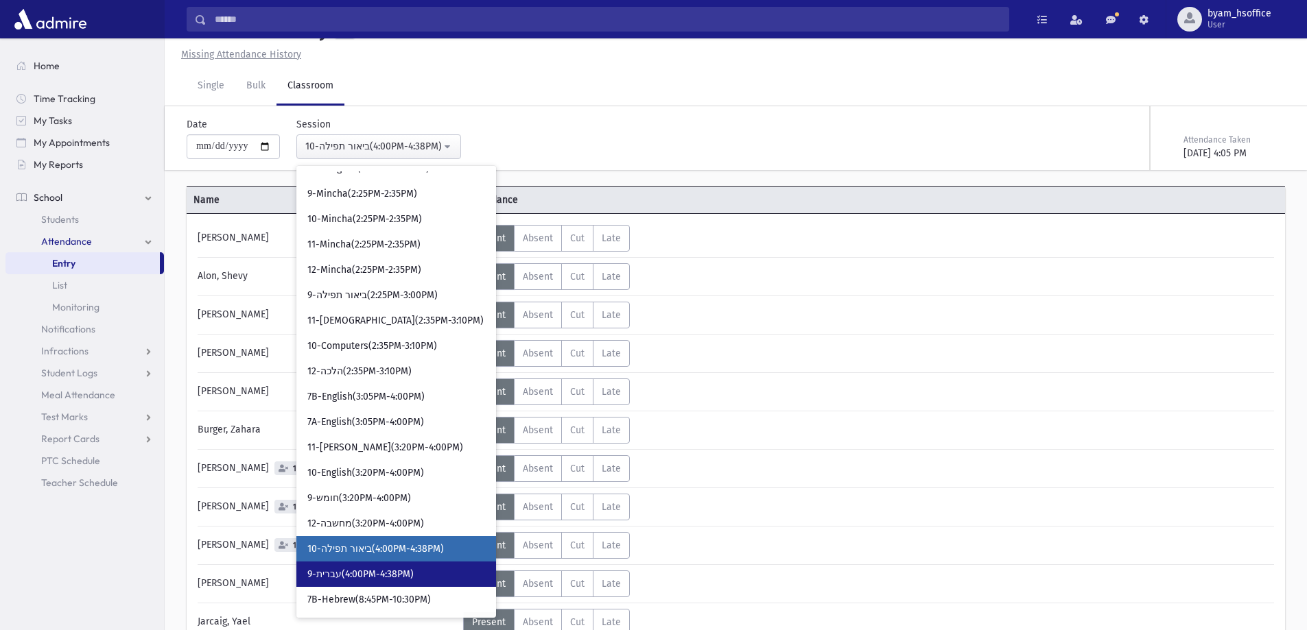
click at [370, 580] on span "9-עברית(4:00PM-4:38PM)" at bounding box center [360, 575] width 106 height 14
select select "****"
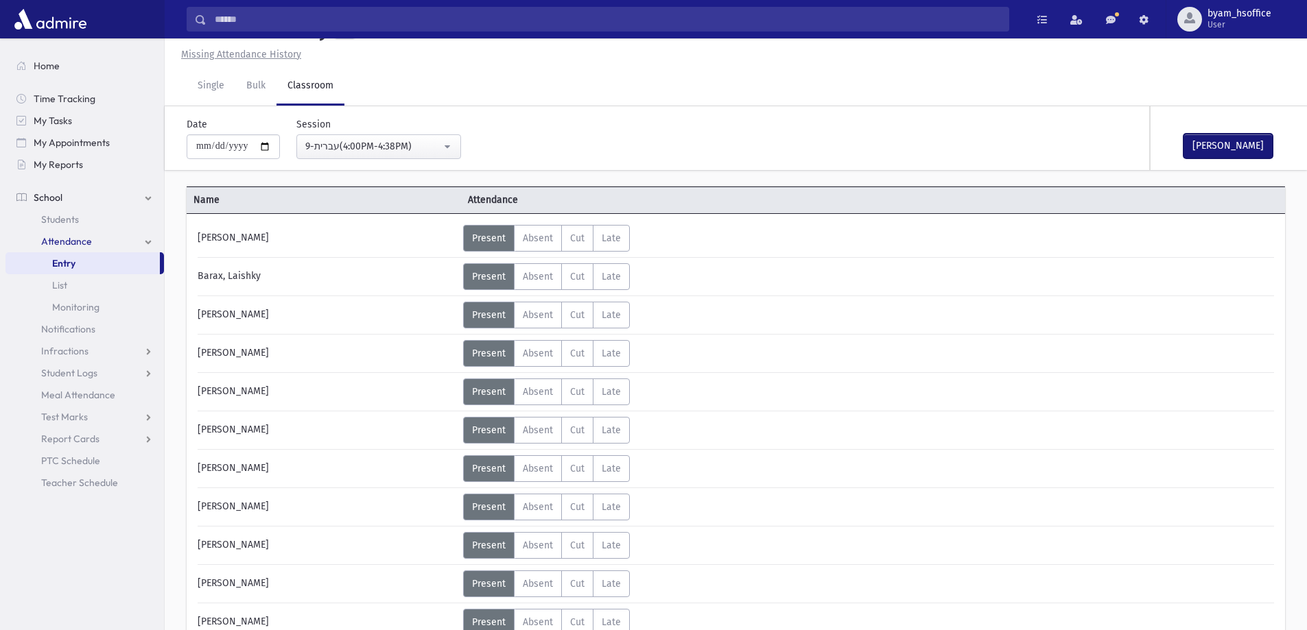
click at [1246, 145] on button "Mark Done" at bounding box center [1227, 146] width 89 height 25
click at [401, 138] on button "9-עברית(4:00PM-4:38PM)" at bounding box center [378, 146] width 165 height 25
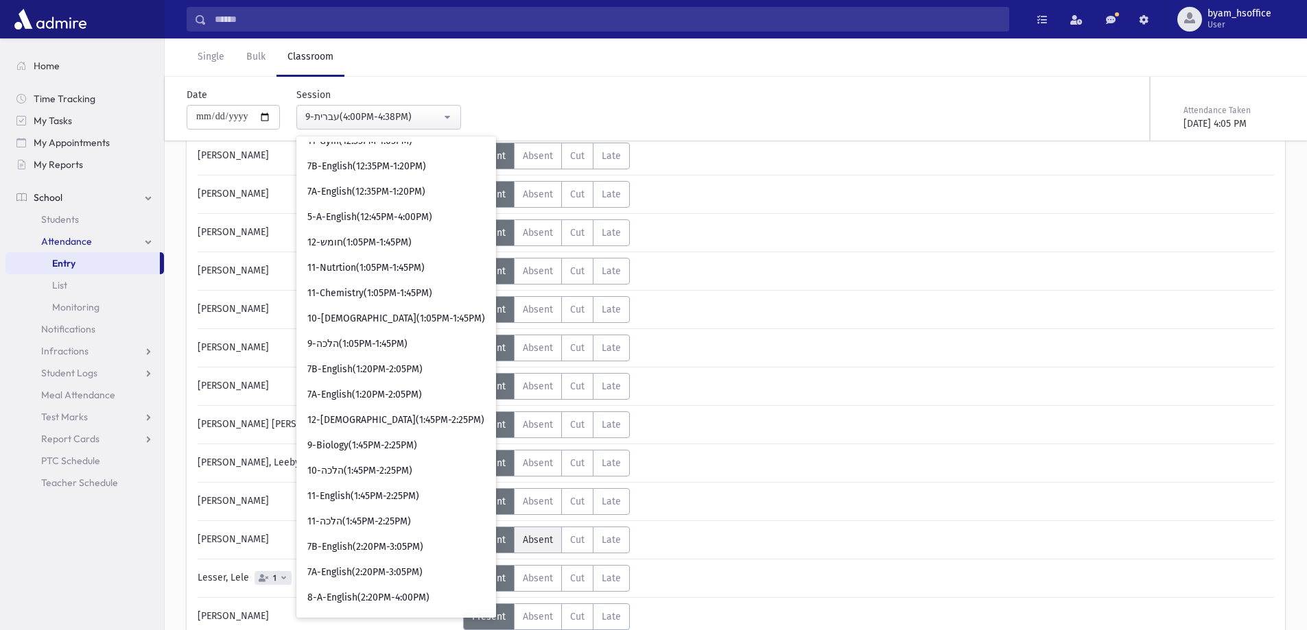
scroll to position [305, 0]
click at [595, 119] on div "**********" at bounding box center [551, 103] width 743 height 53
